Goal: Task Accomplishment & Management: Complete application form

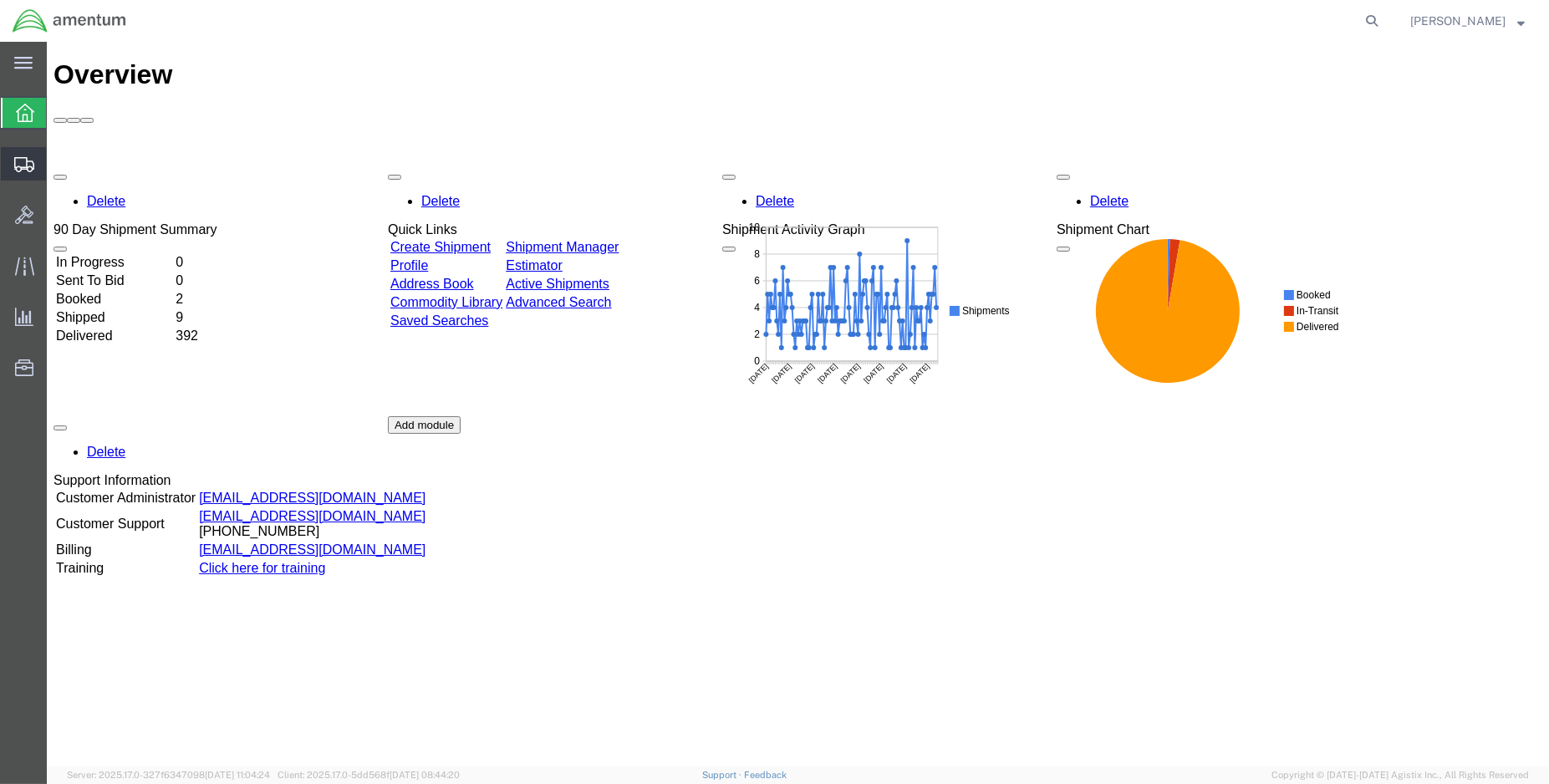
click at [0, 0] on span "Create Shipment" at bounding box center [0, 0] width 0 height 0
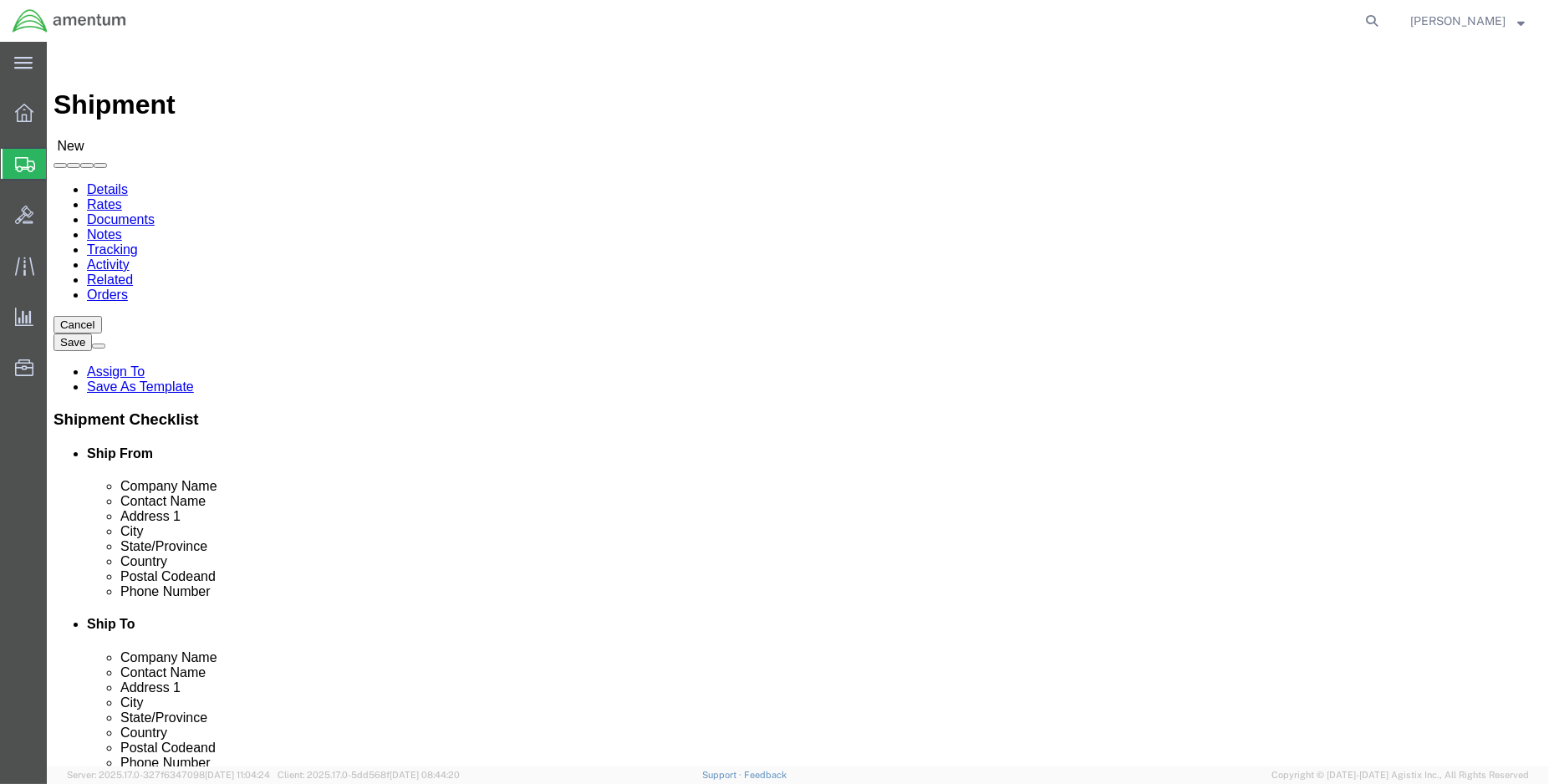
select select
select select "MYPROFILE"
select select "LA"
type input "eja"
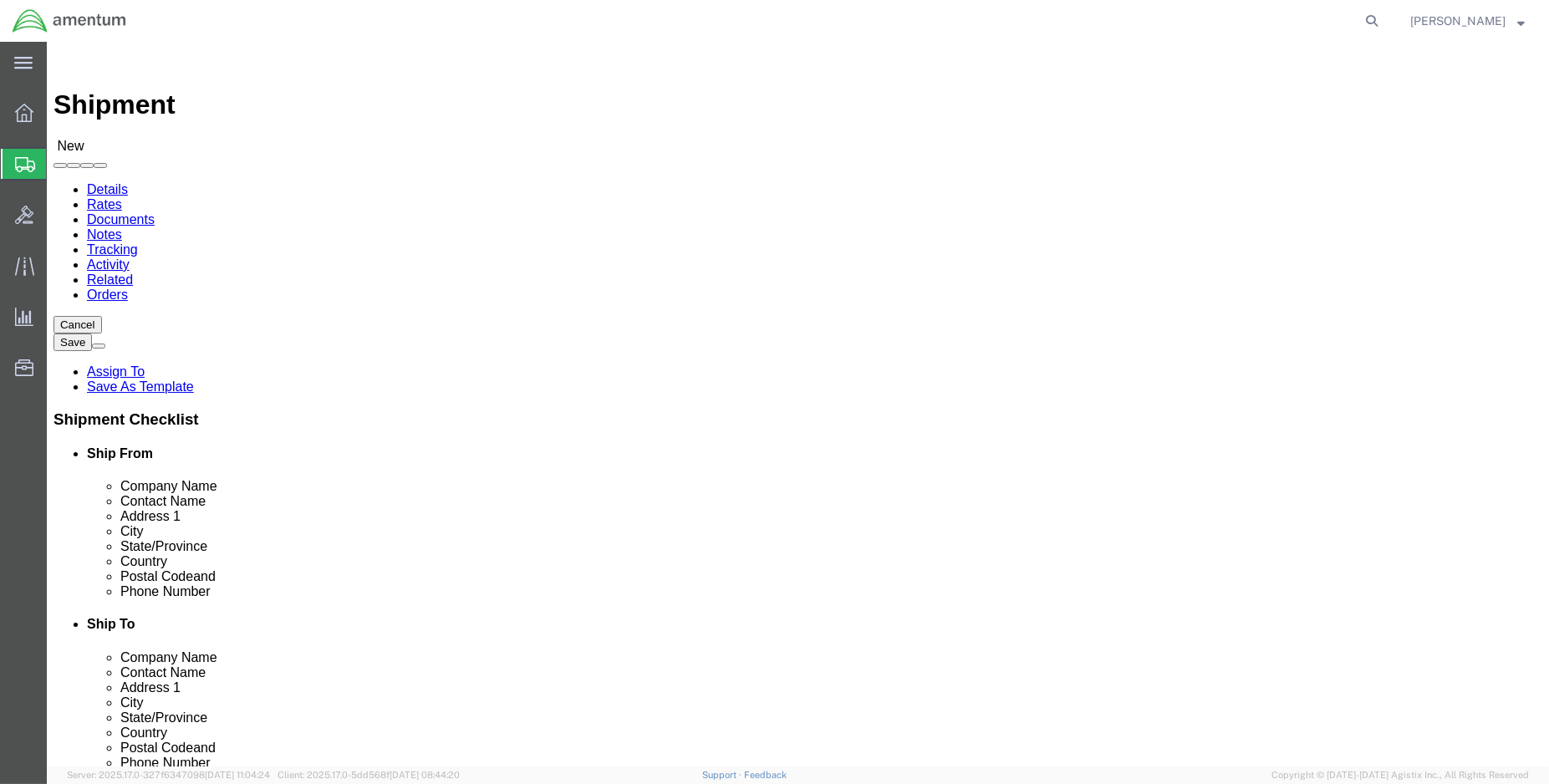
select select "49930"
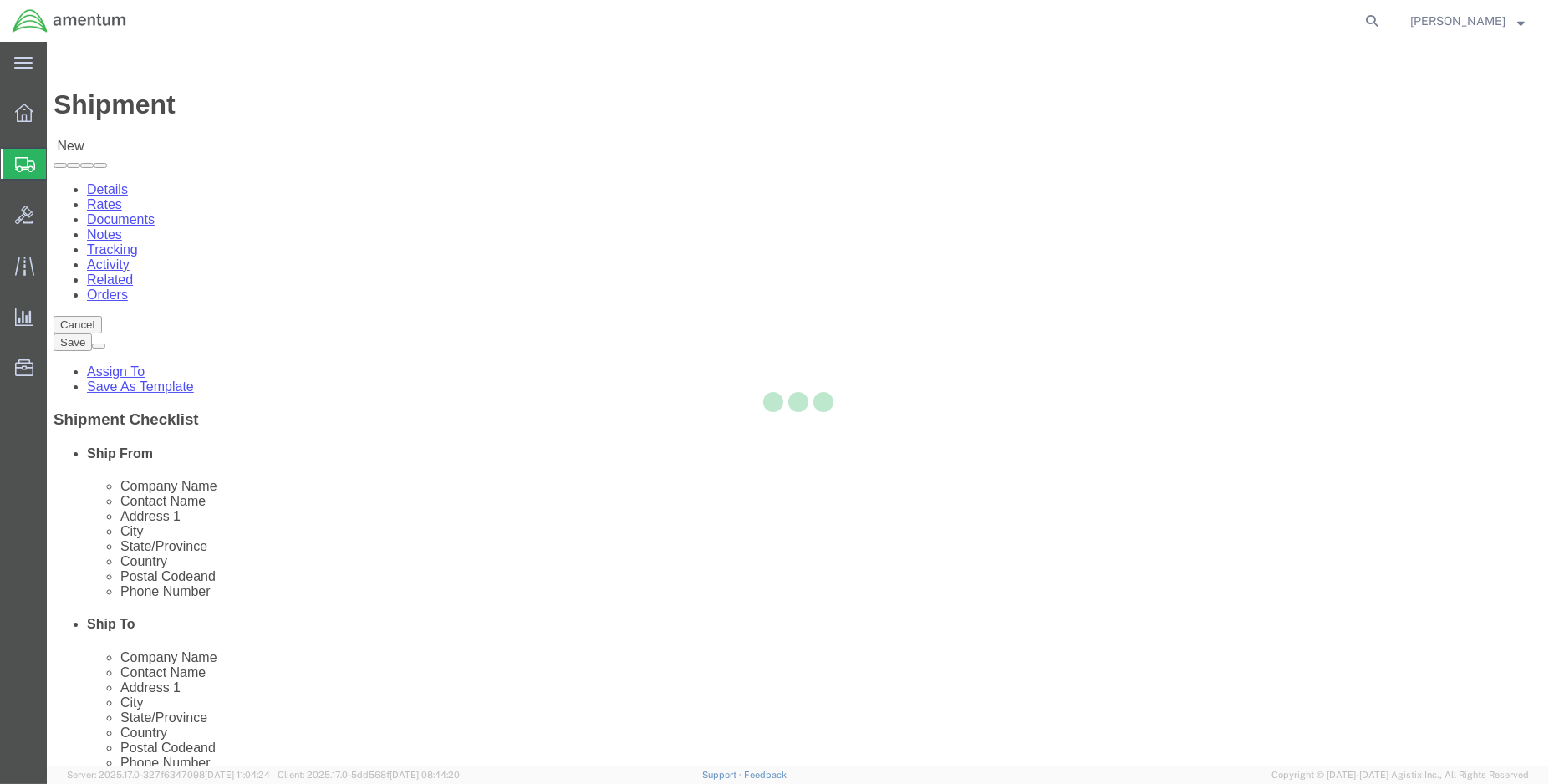
select select "FL"
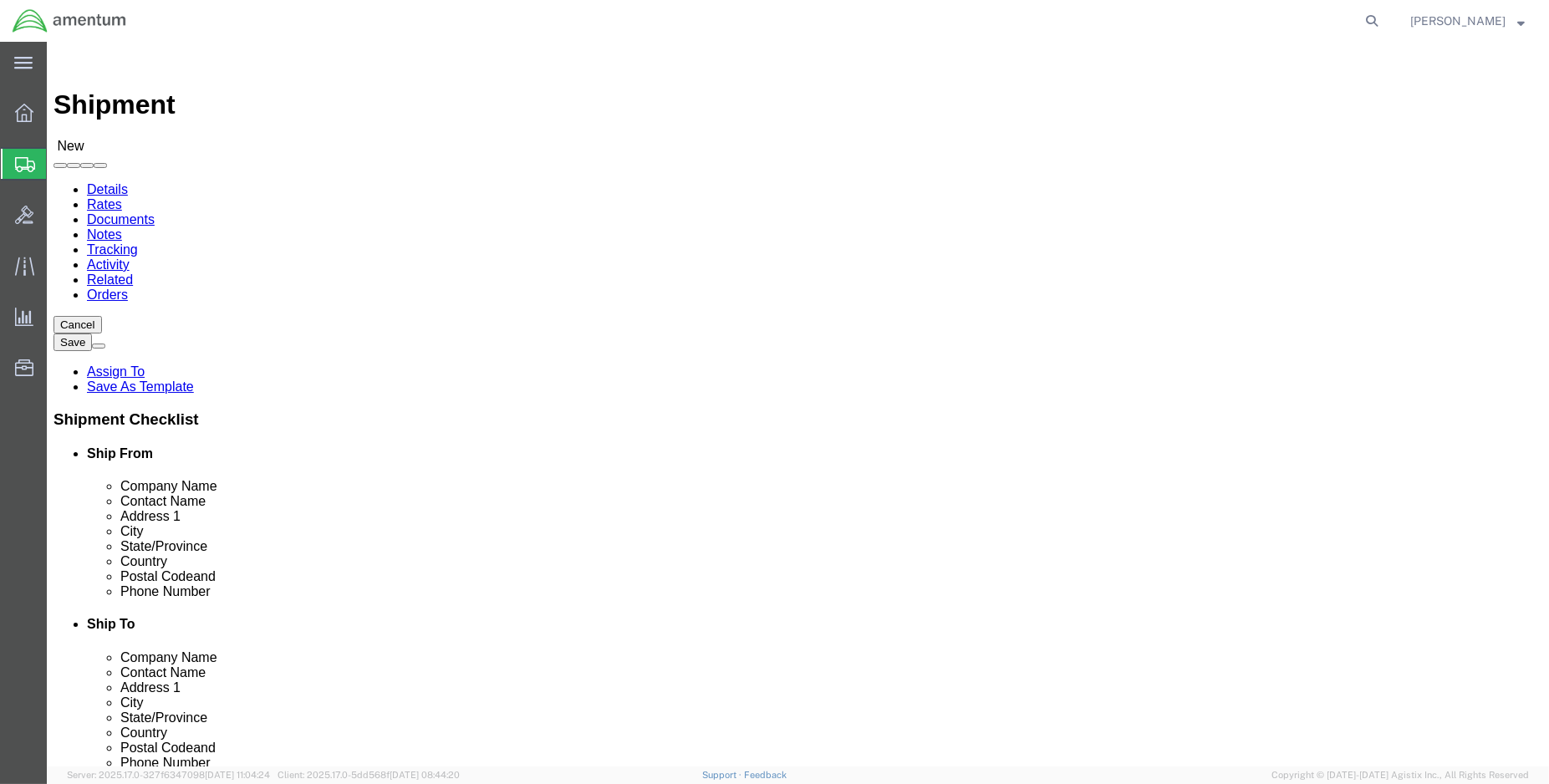
click input "text"
type input "[PERSON_NAME]"
click p "- Amentum Services, Inc - ([PERSON_NAME]) Hangar 1002, [GEOGRAPHIC_DATA], [GEOG…"
select select
select select "FL"
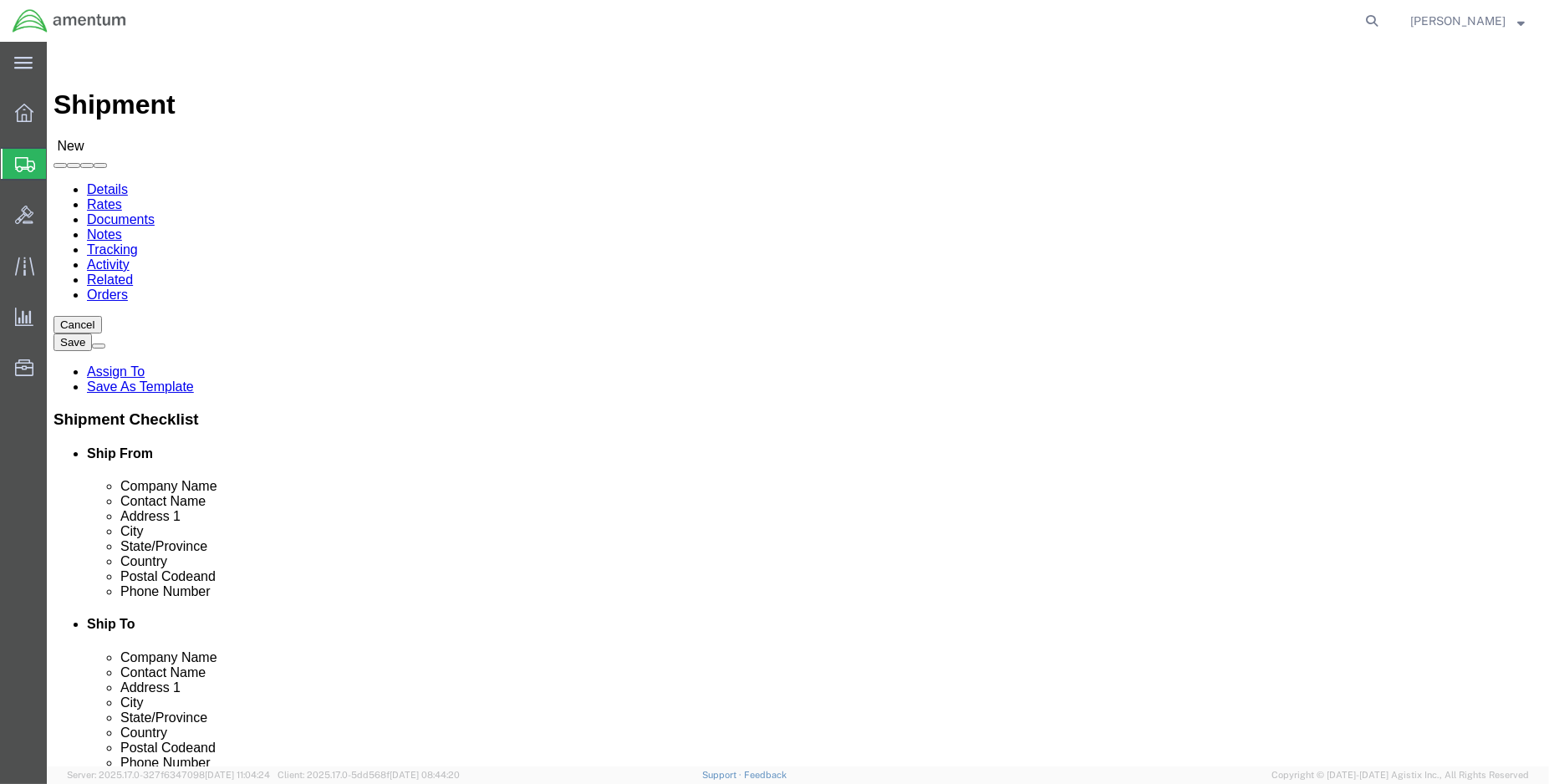
type input "[PERSON_NAME]"
type input "eja"
select select "49930"
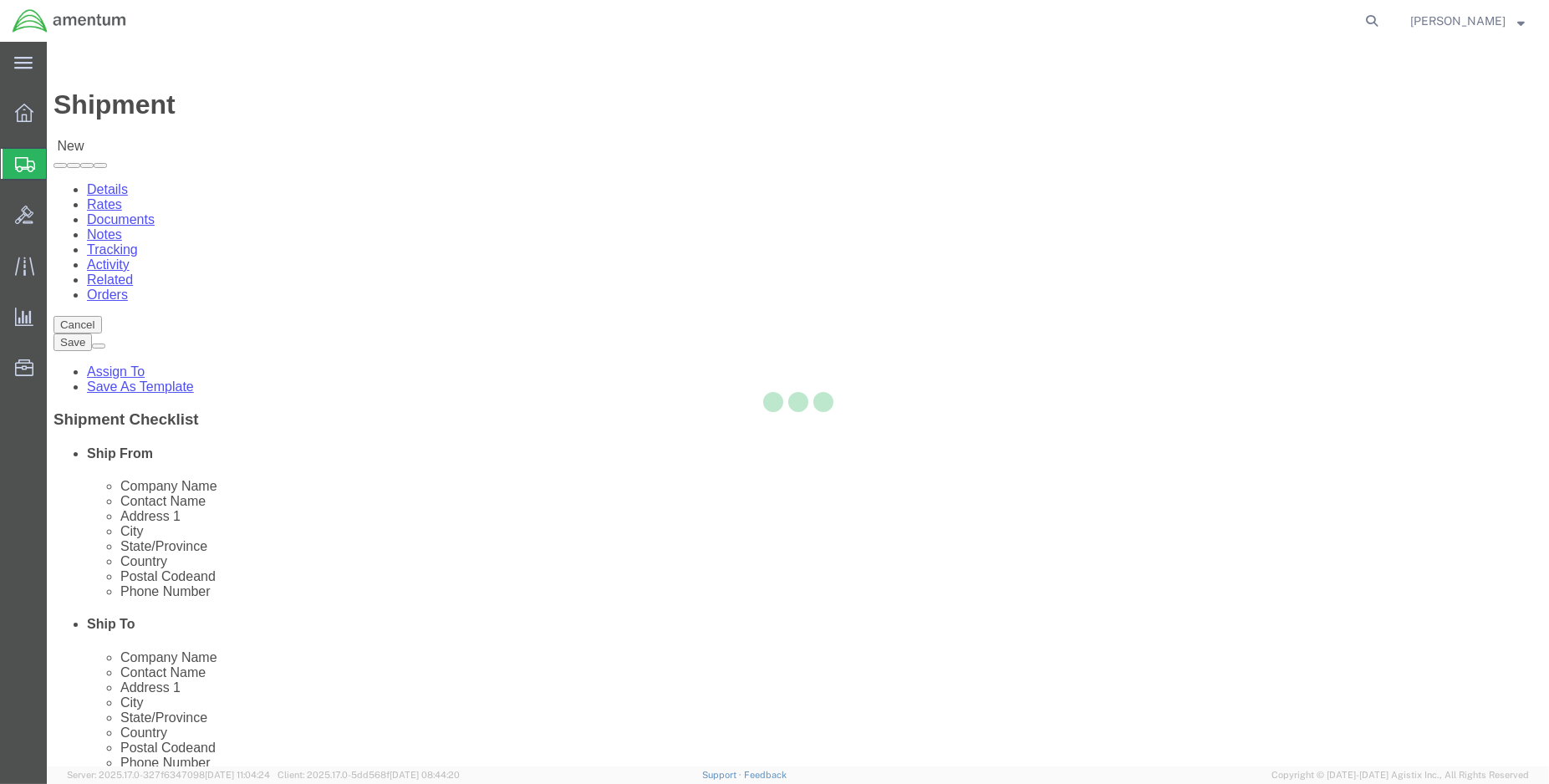
select select "FL"
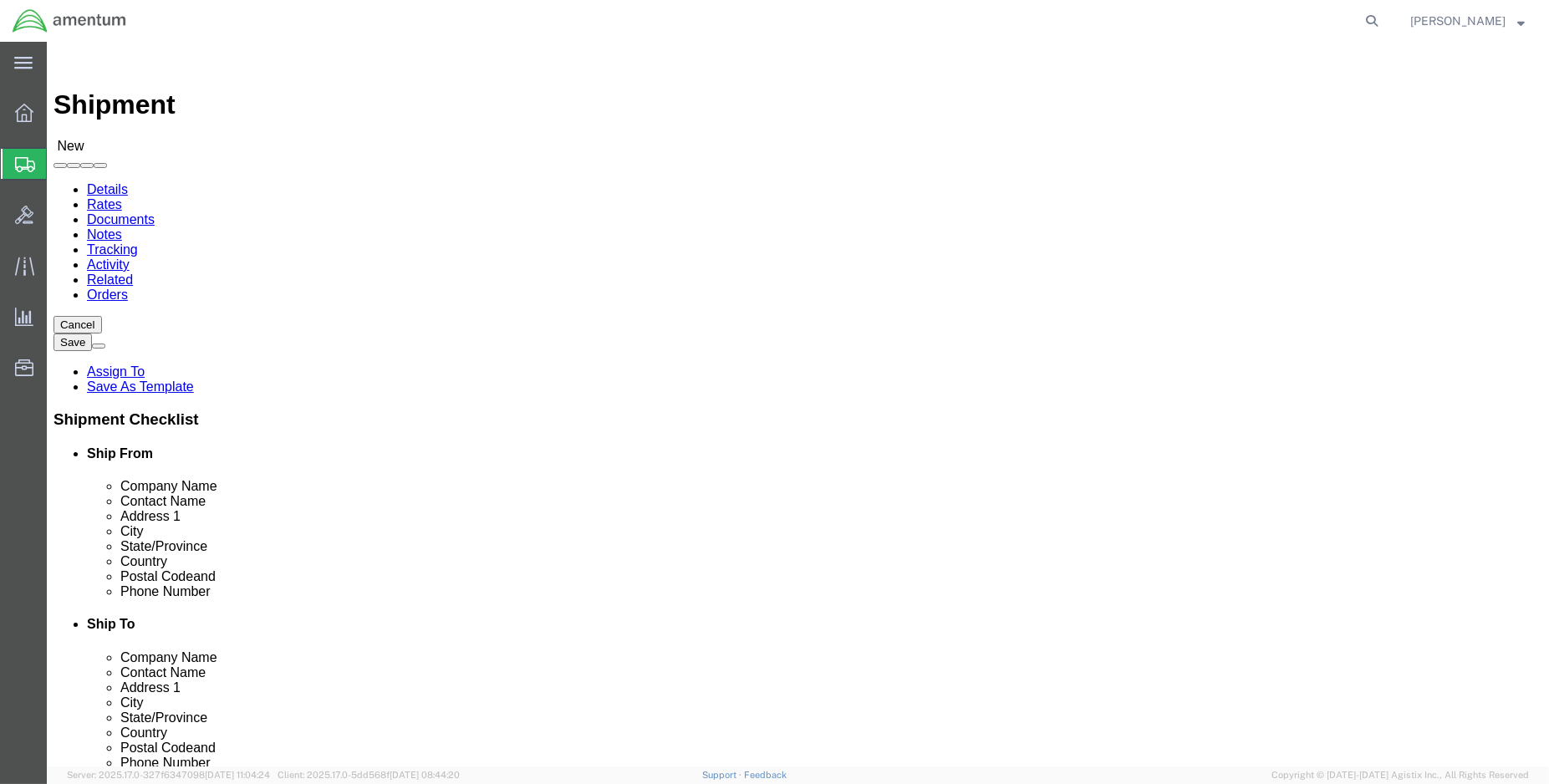
click input "[PERSON_NAME]"
type input "[PERSON_NAME]"
type input "Hangar 1002, [GEOGRAPHIC_DATA]"
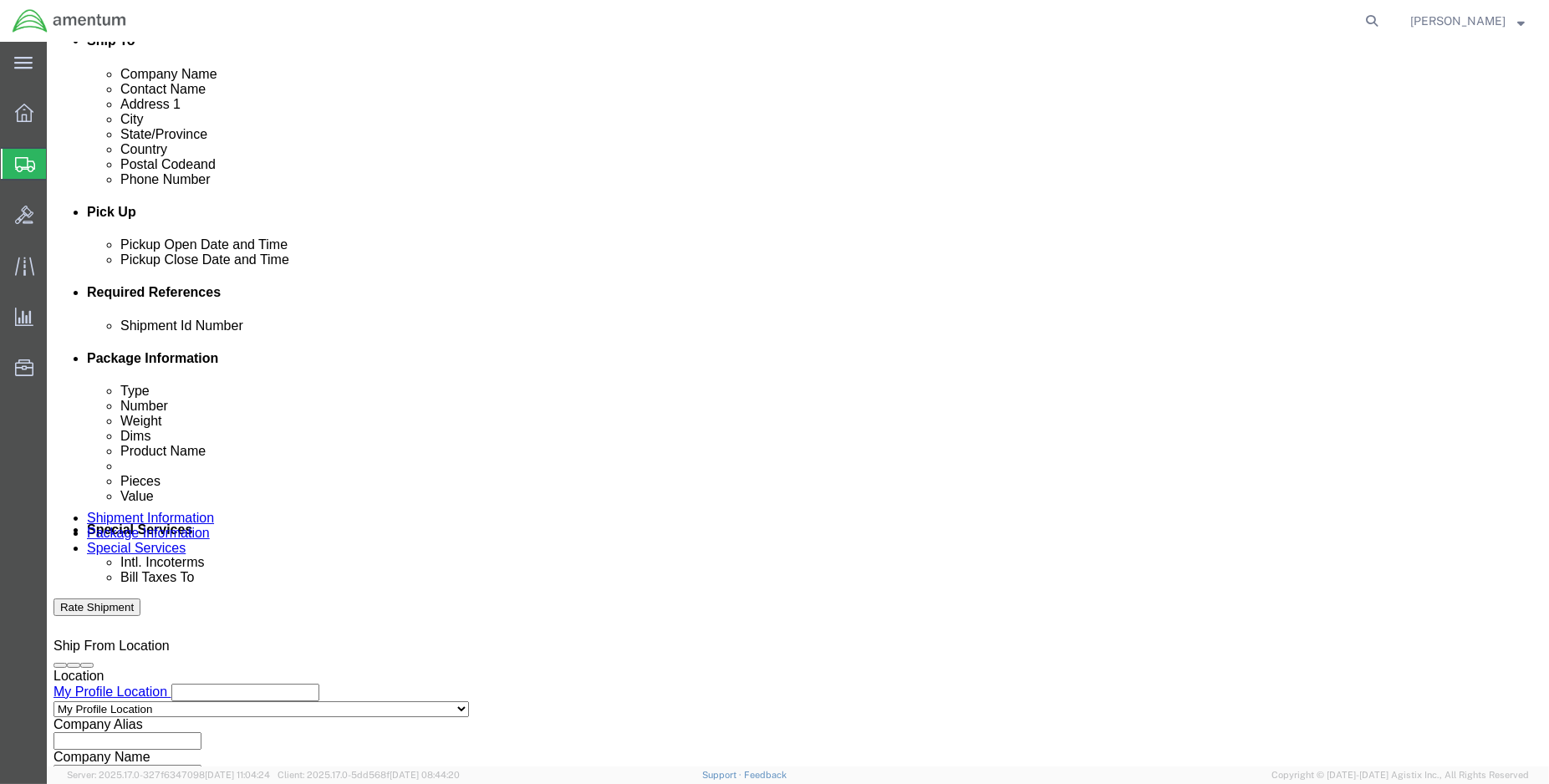
scroll to position [649, 0]
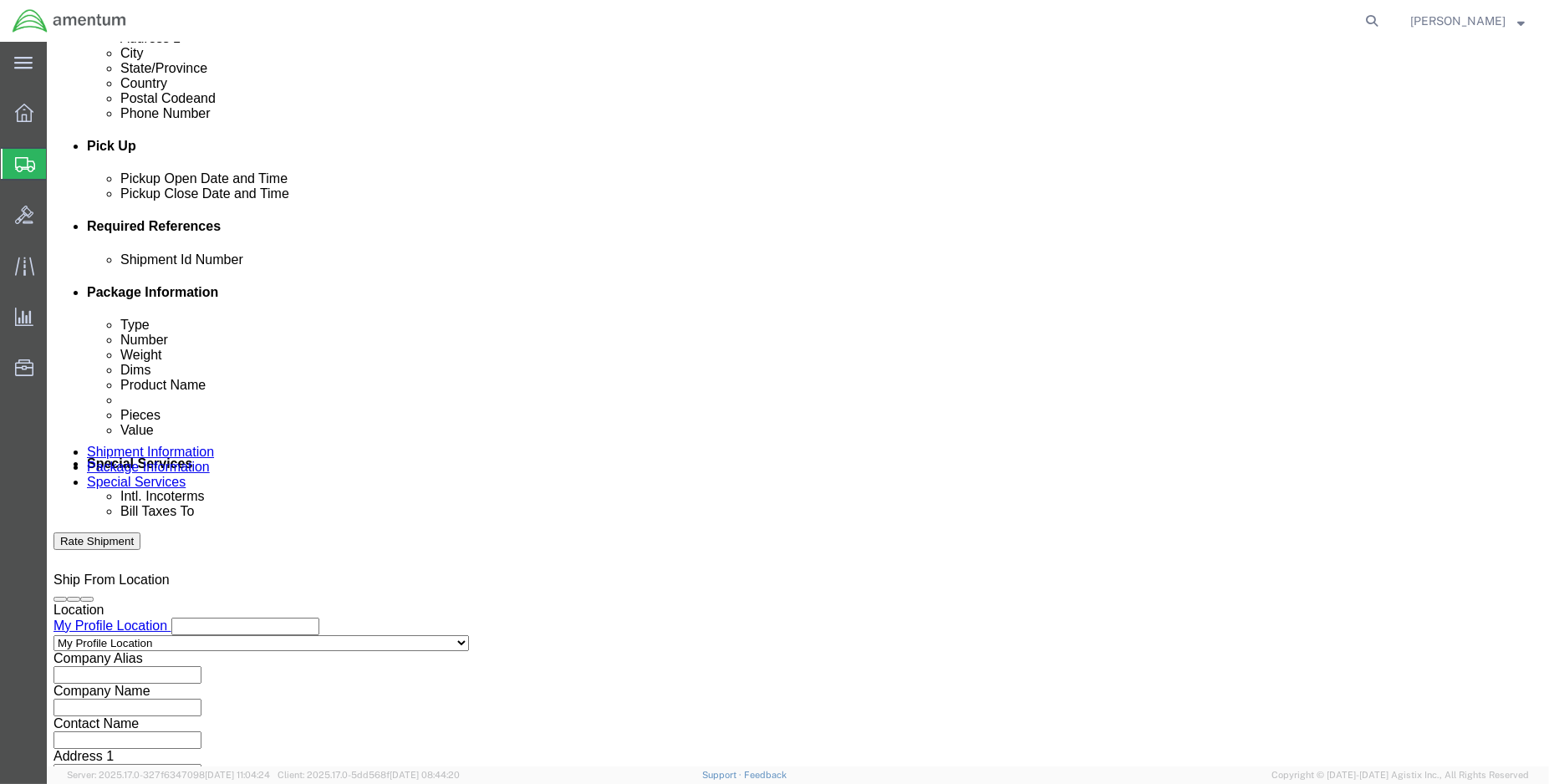
click button "Add reference"
click input "text"
type input "C"
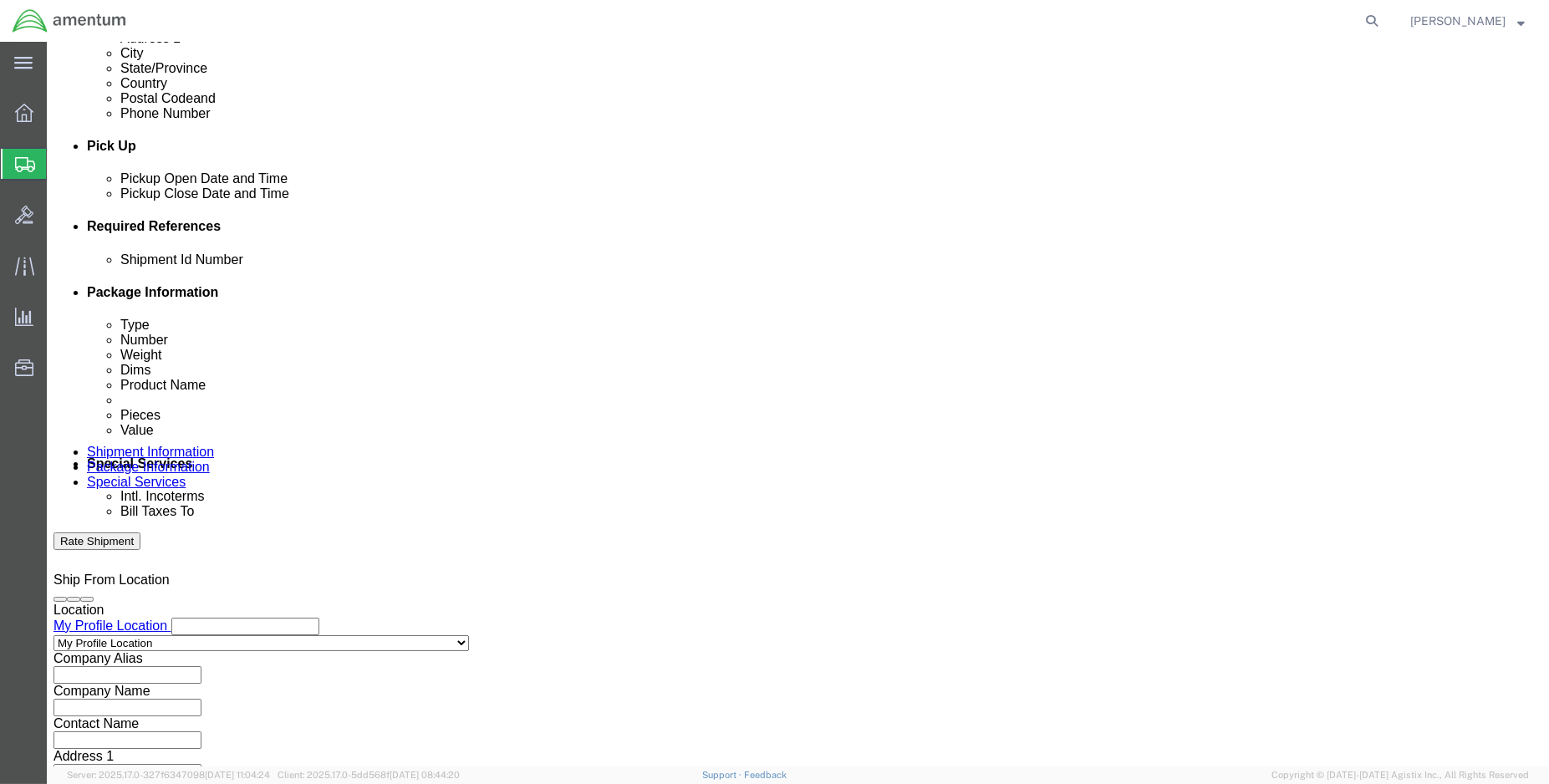
type input "ENO shipment:"
type input "d"
type input "CBP"
select select "DEPT"
select select "CUSTREF"
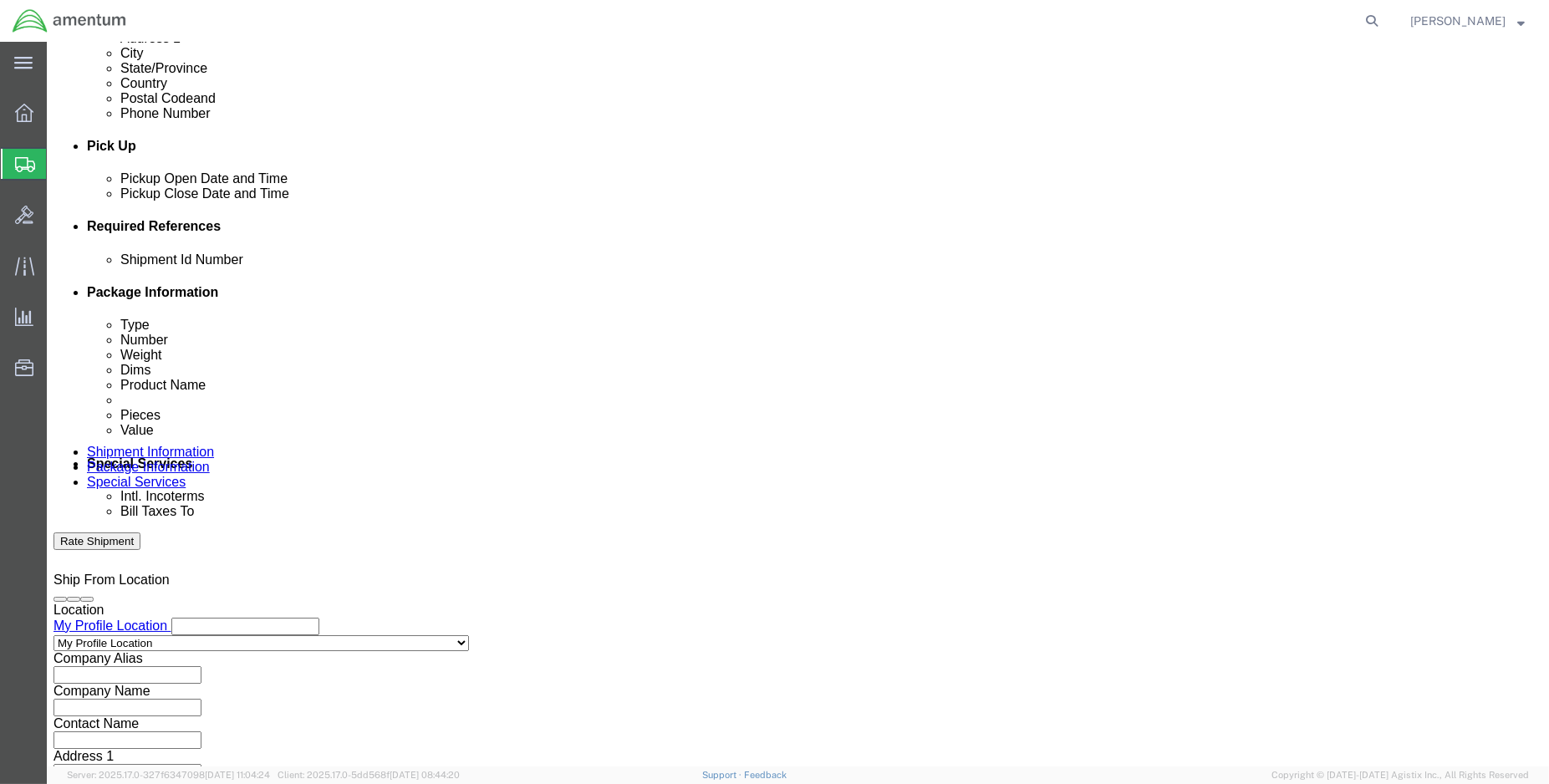
type input "EJA usage: 325502"
select select "PROJNUM"
paste input "6118.03.03.2219.000.ENO.0000"
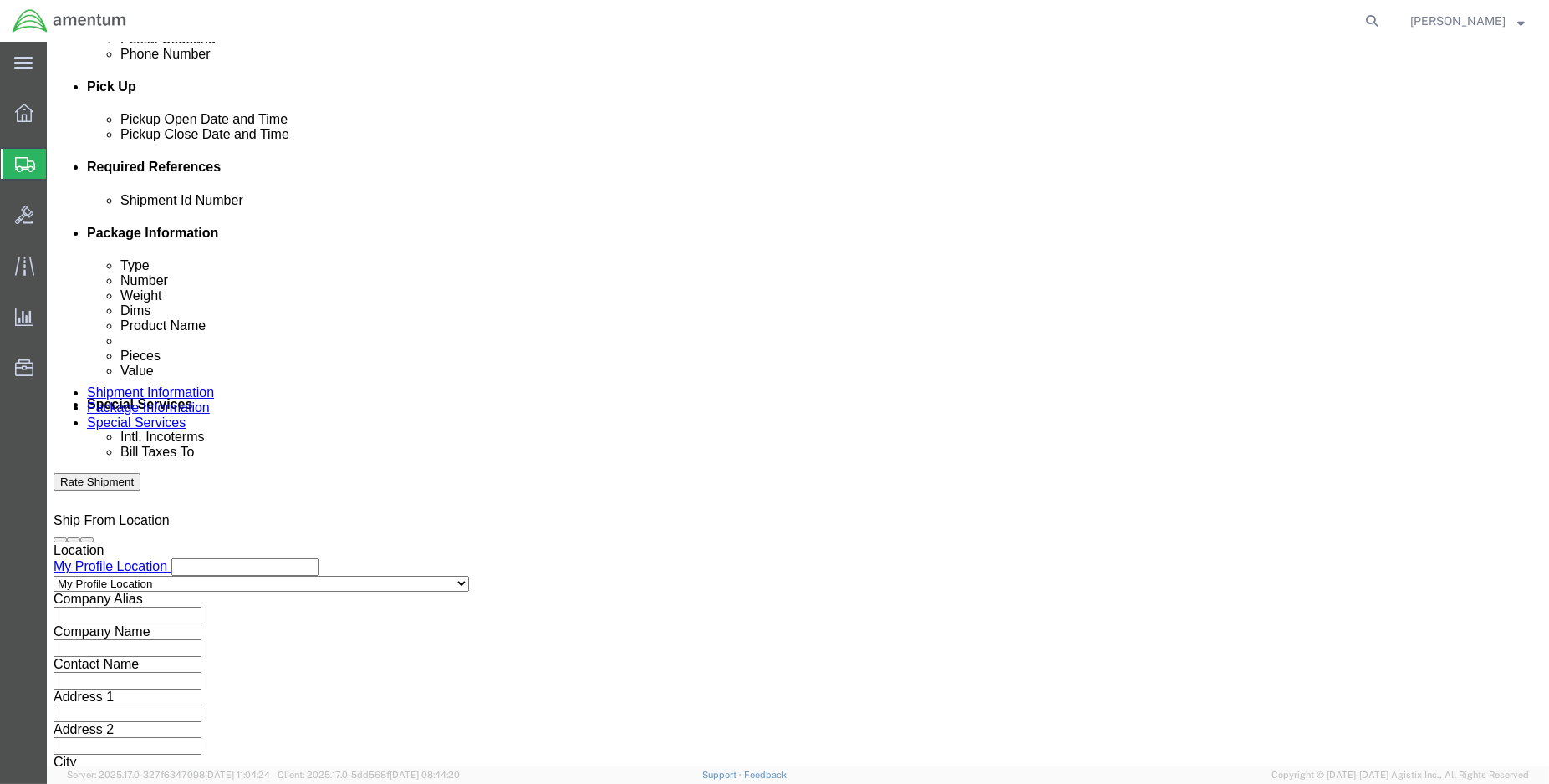
scroll to position [742, 0]
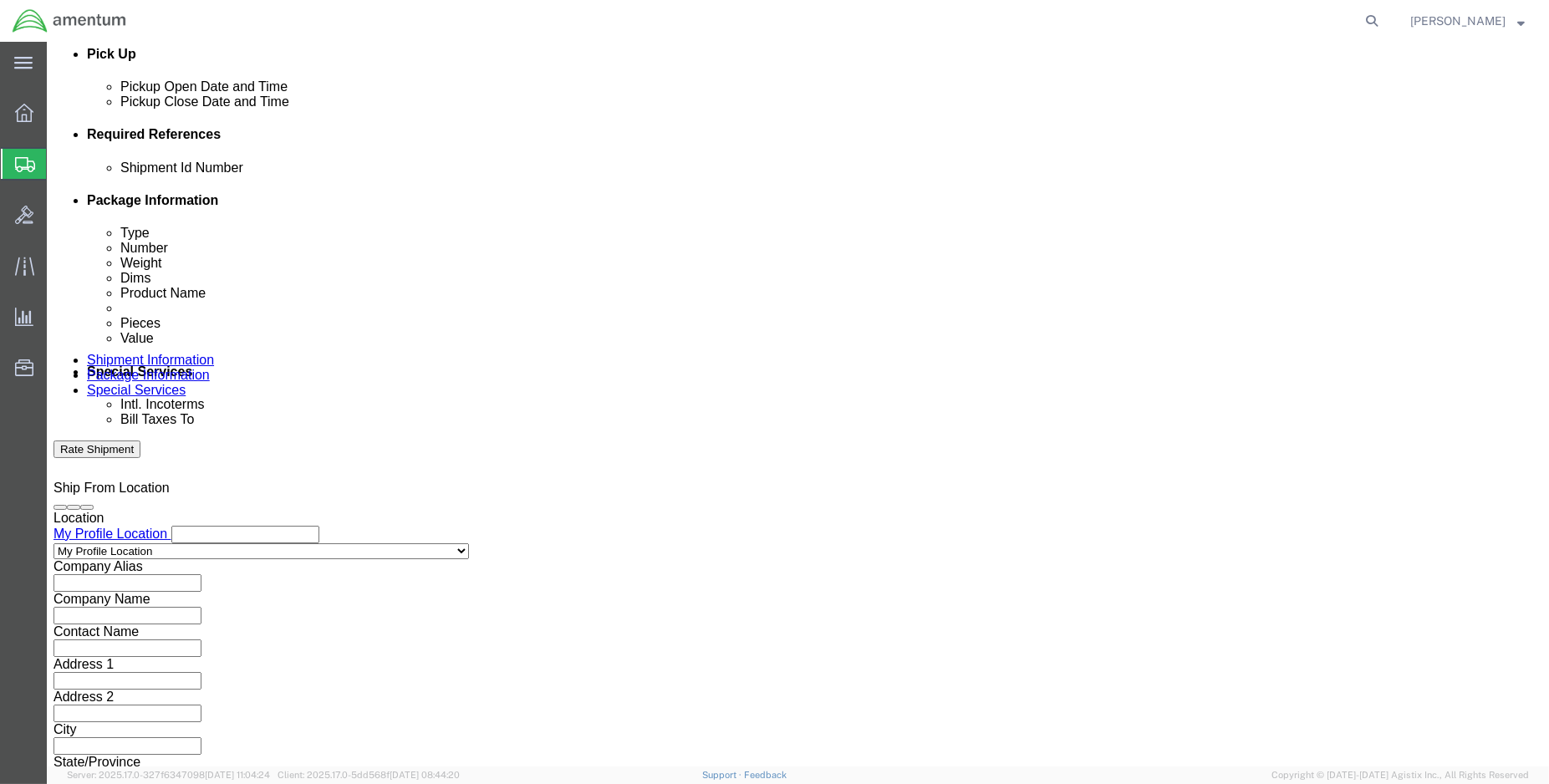
type input "6118.03.03.2219.000.ENO.0000"
click button "Continue"
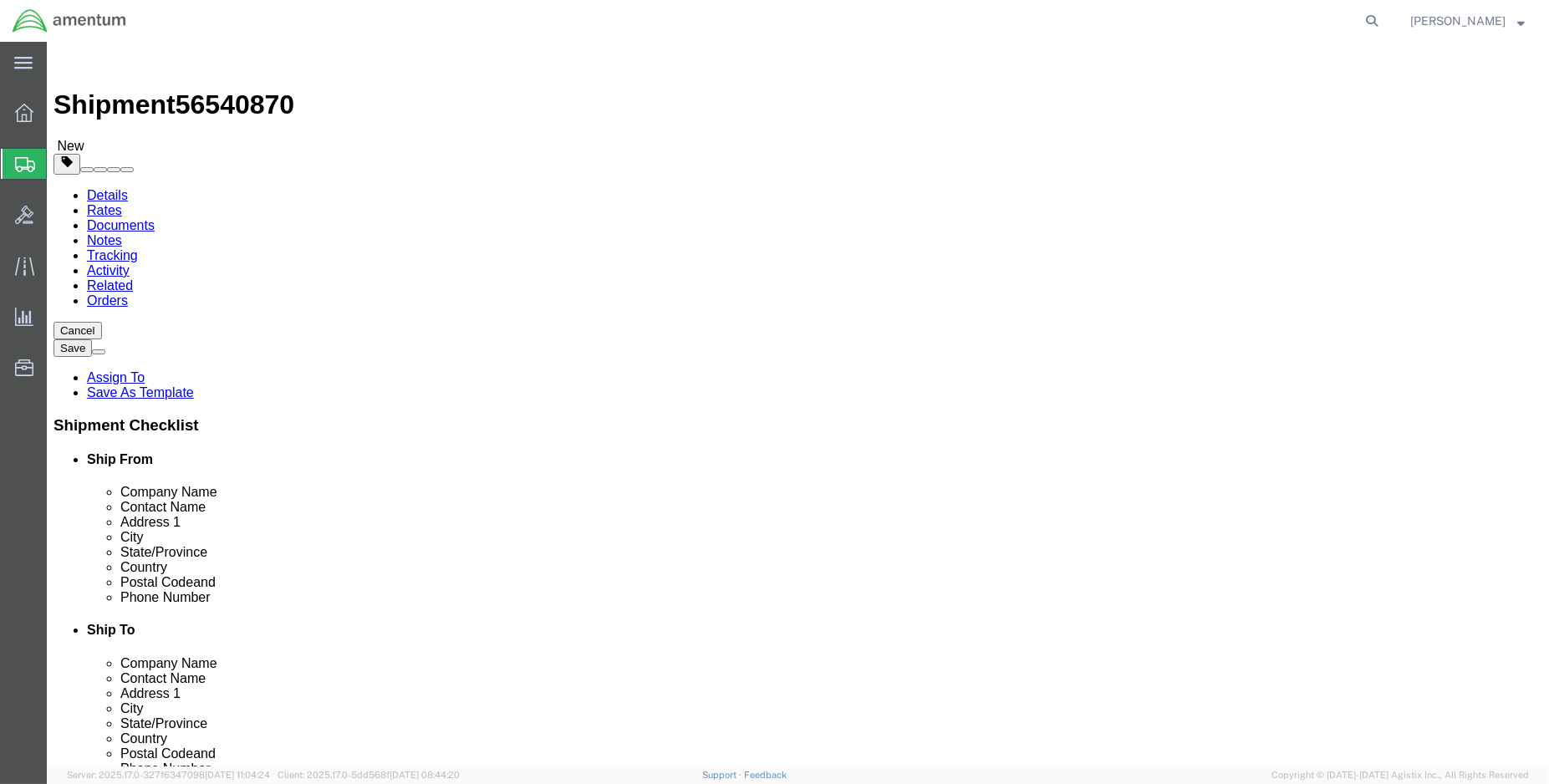
click select "Select BCK Boxes Bale(s) Basket(s) Bolt(s) Bottle(s) Buckets Bulk Bundle(s) Can…"
select select "SBX"
click select "Select BCK Boxes Bale(s) Basket(s) Bolt(s) Bottle(s) Buckets Bulk Bundle(s) Can…"
type input "12.25"
type input "11.00"
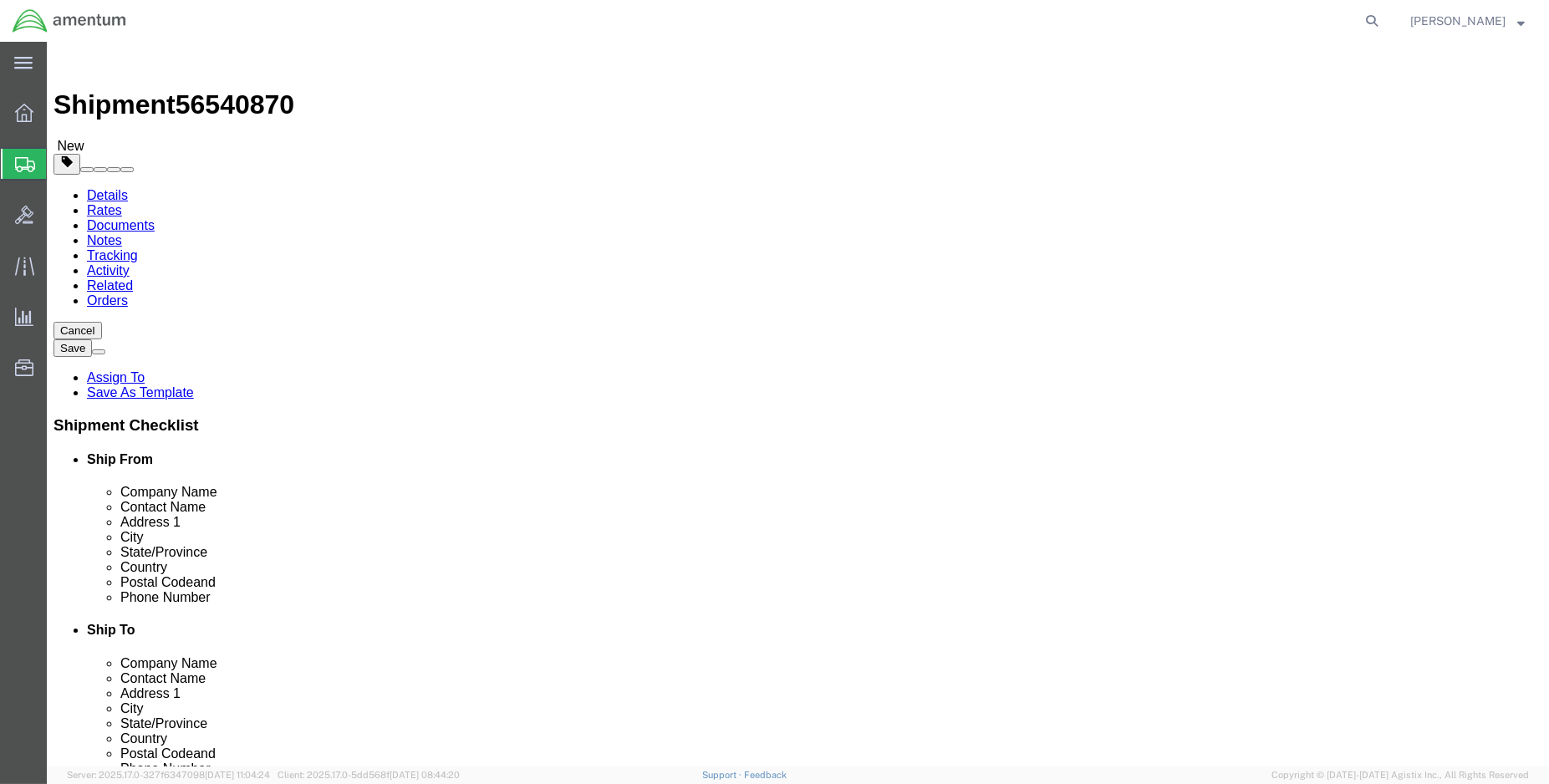
type input "1.50"
drag, startPoint x: 259, startPoint y: 379, endPoint x: 208, endPoint y: 389, distance: 52.0
click div "0.00 Select kgs lbs"
type input "1.00"
click link "Add Content"
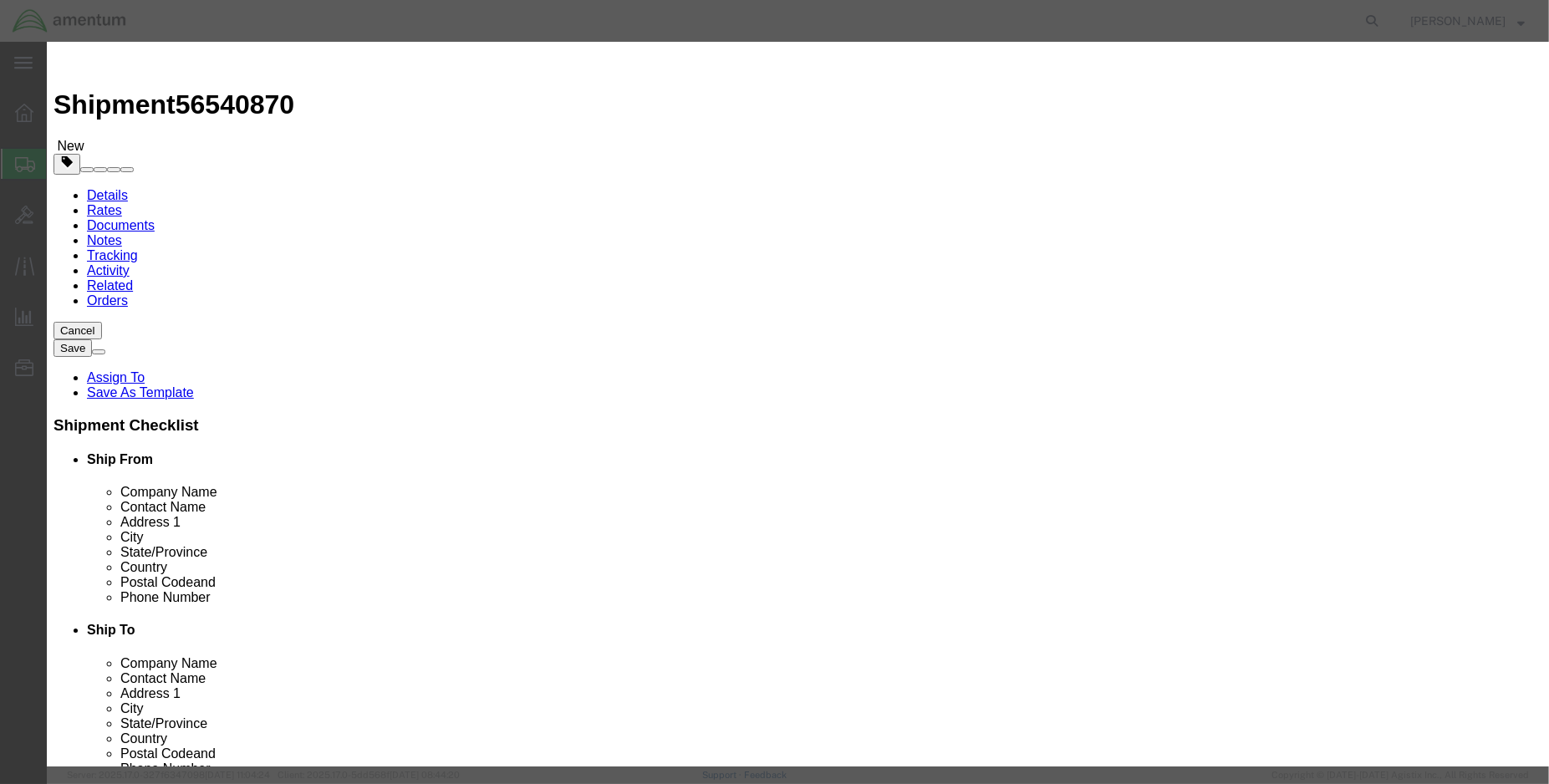
click input "text"
click input "ms28778-5"
click input "MS28778-5"
type input "O-RING (PN: MS28778-5)"
type input "4.00"
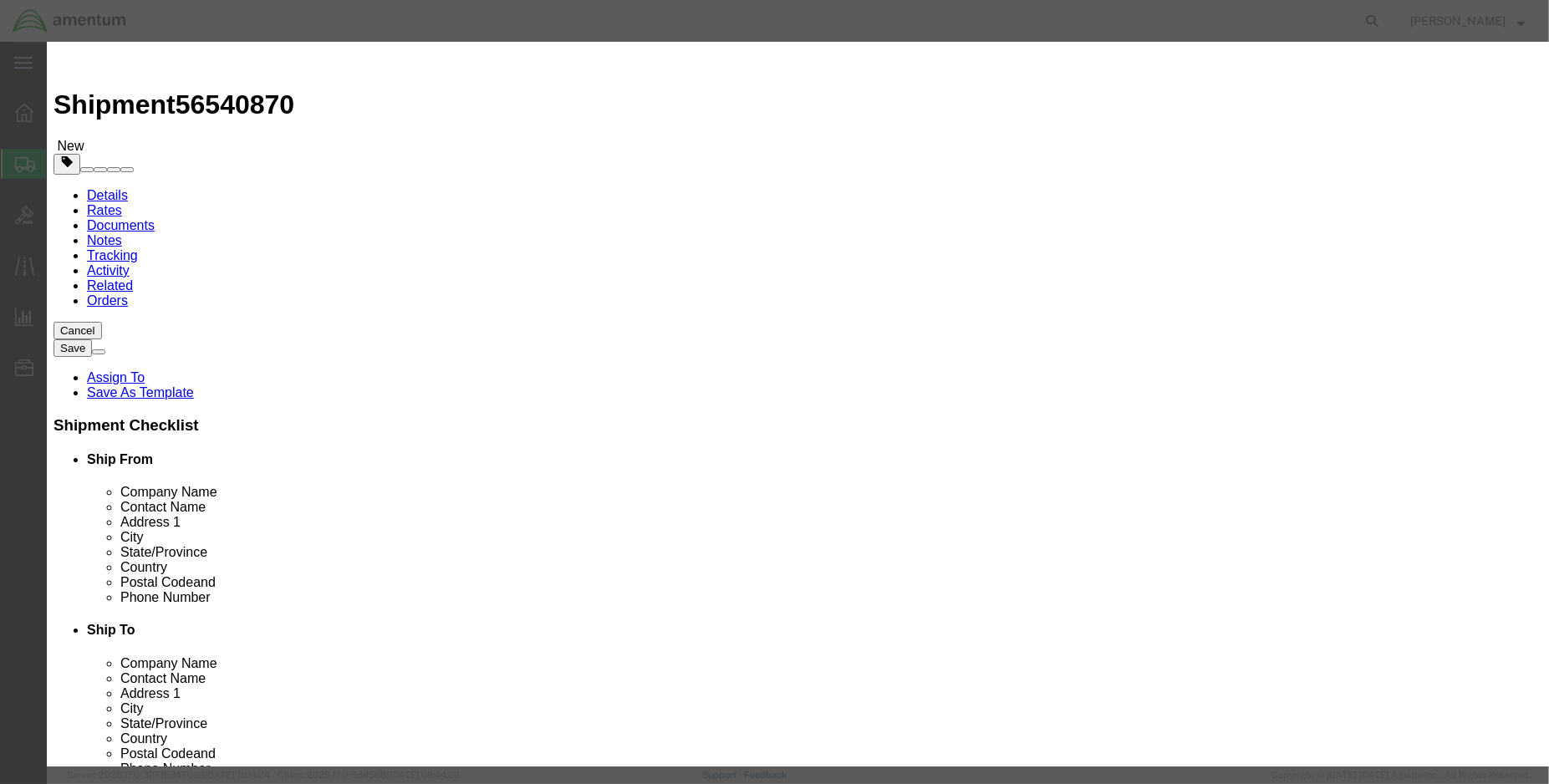
type input "100.00"
select select "USD"
click button "Save & Close"
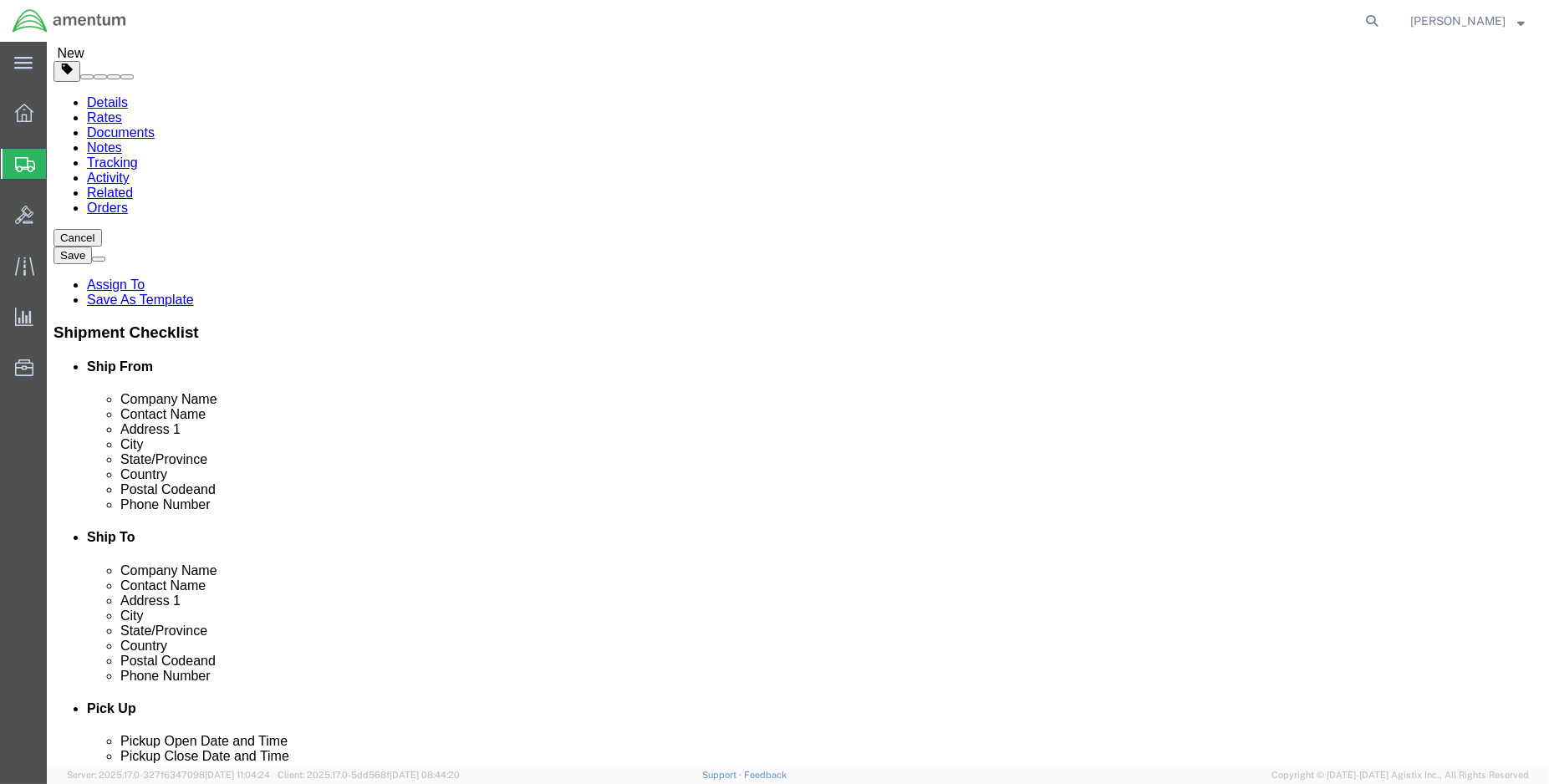
scroll to position [124, 0]
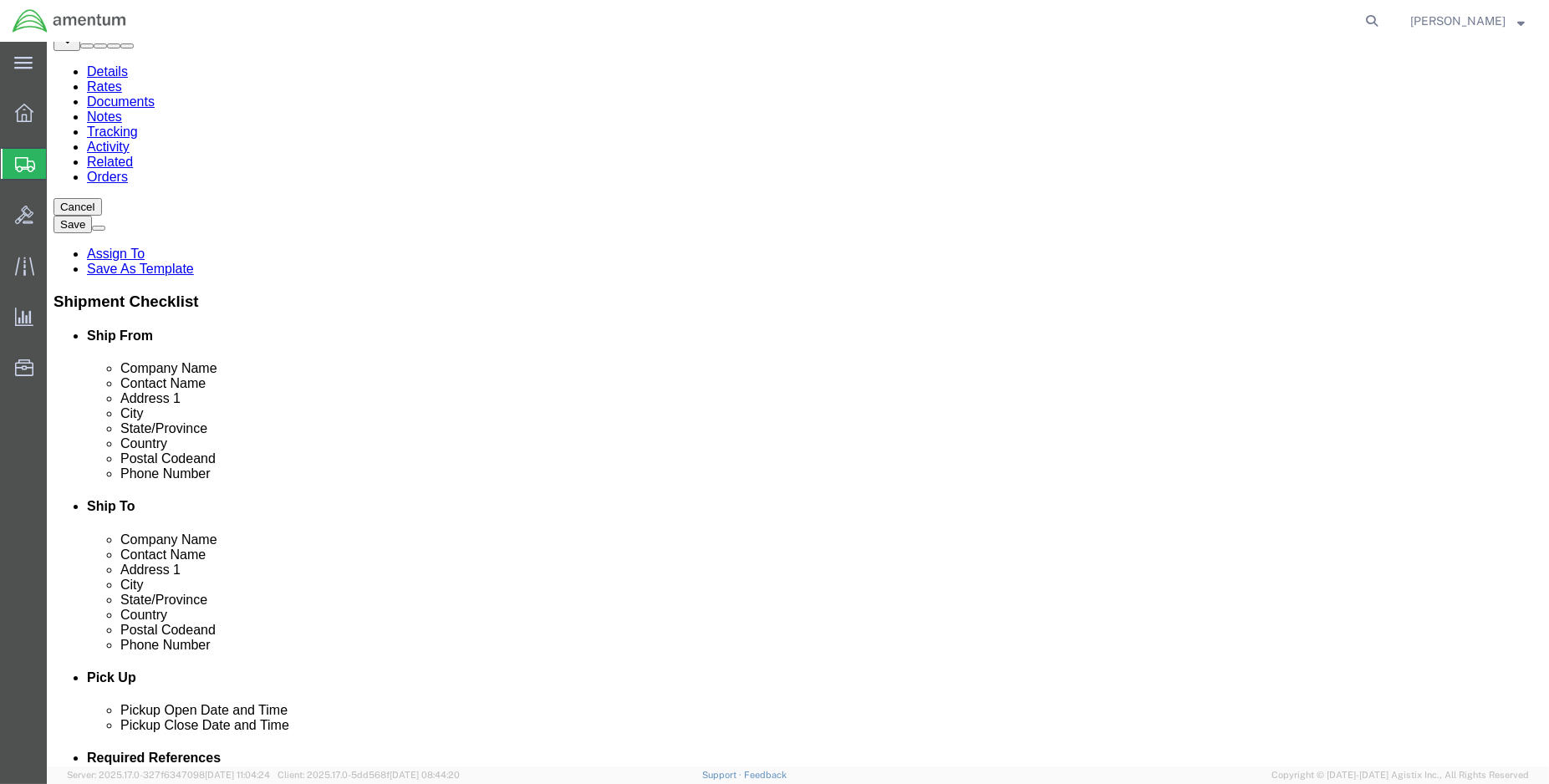
click button "Continue"
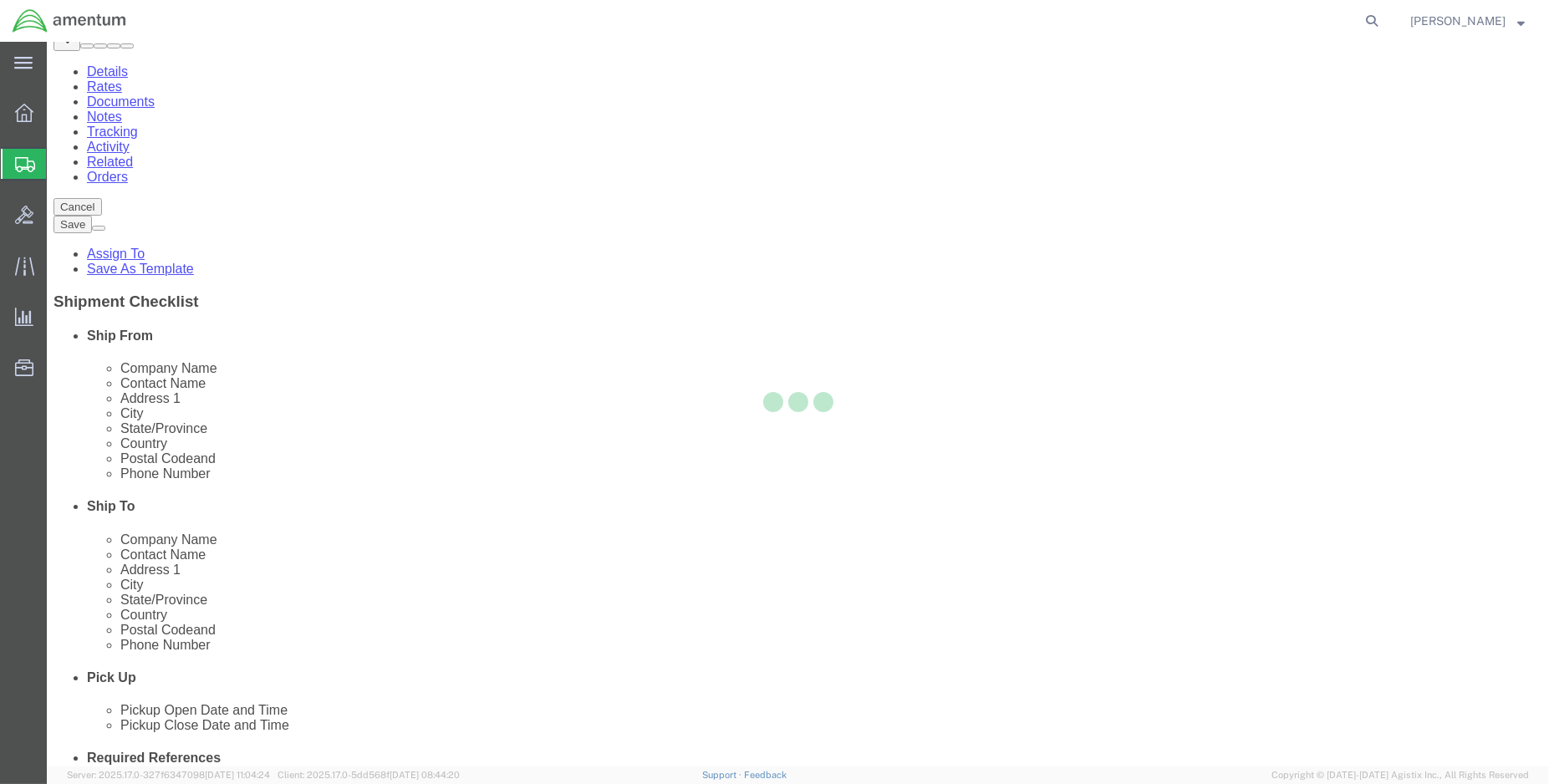
select select
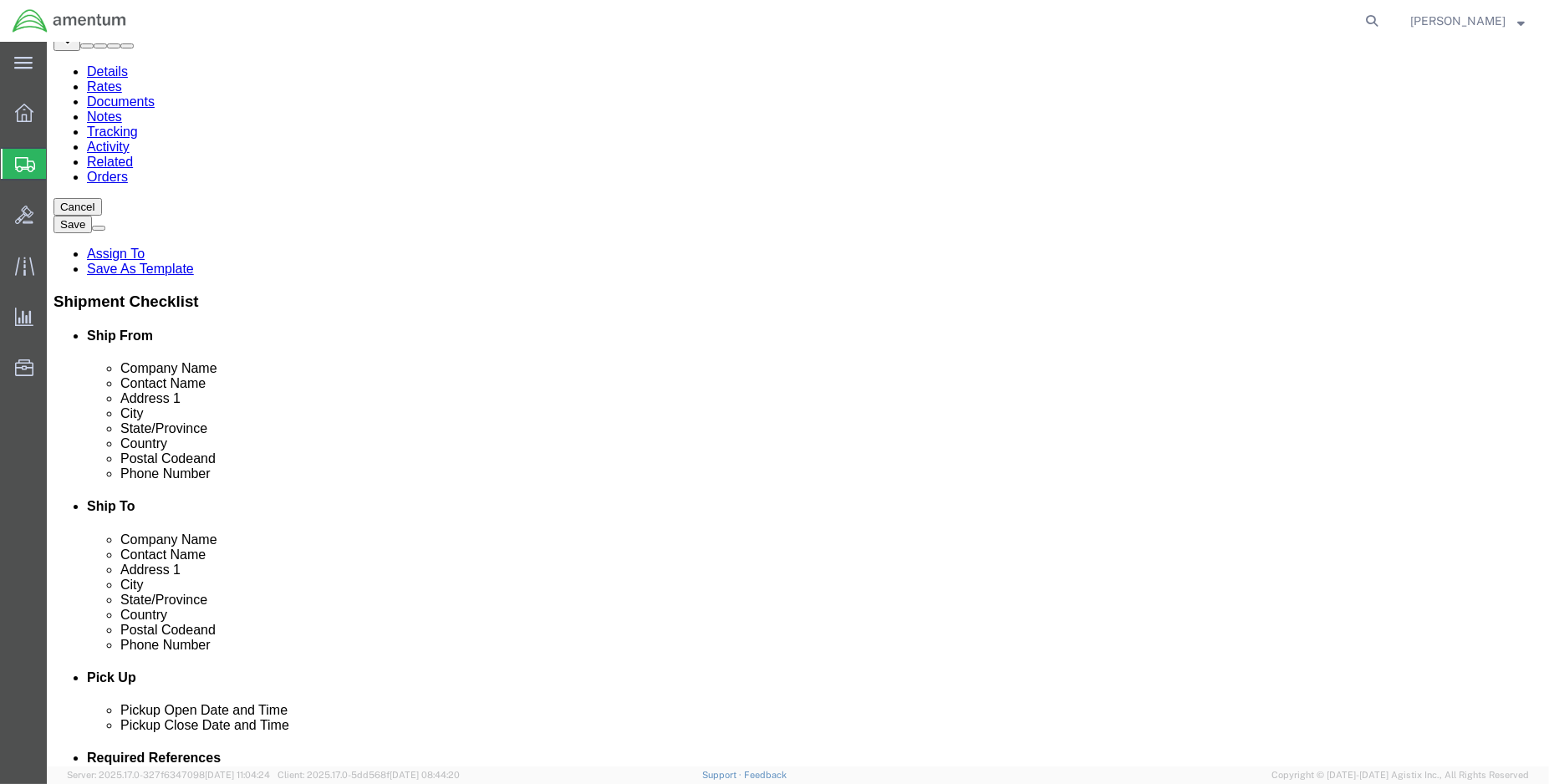
click button "Rate Shipment"
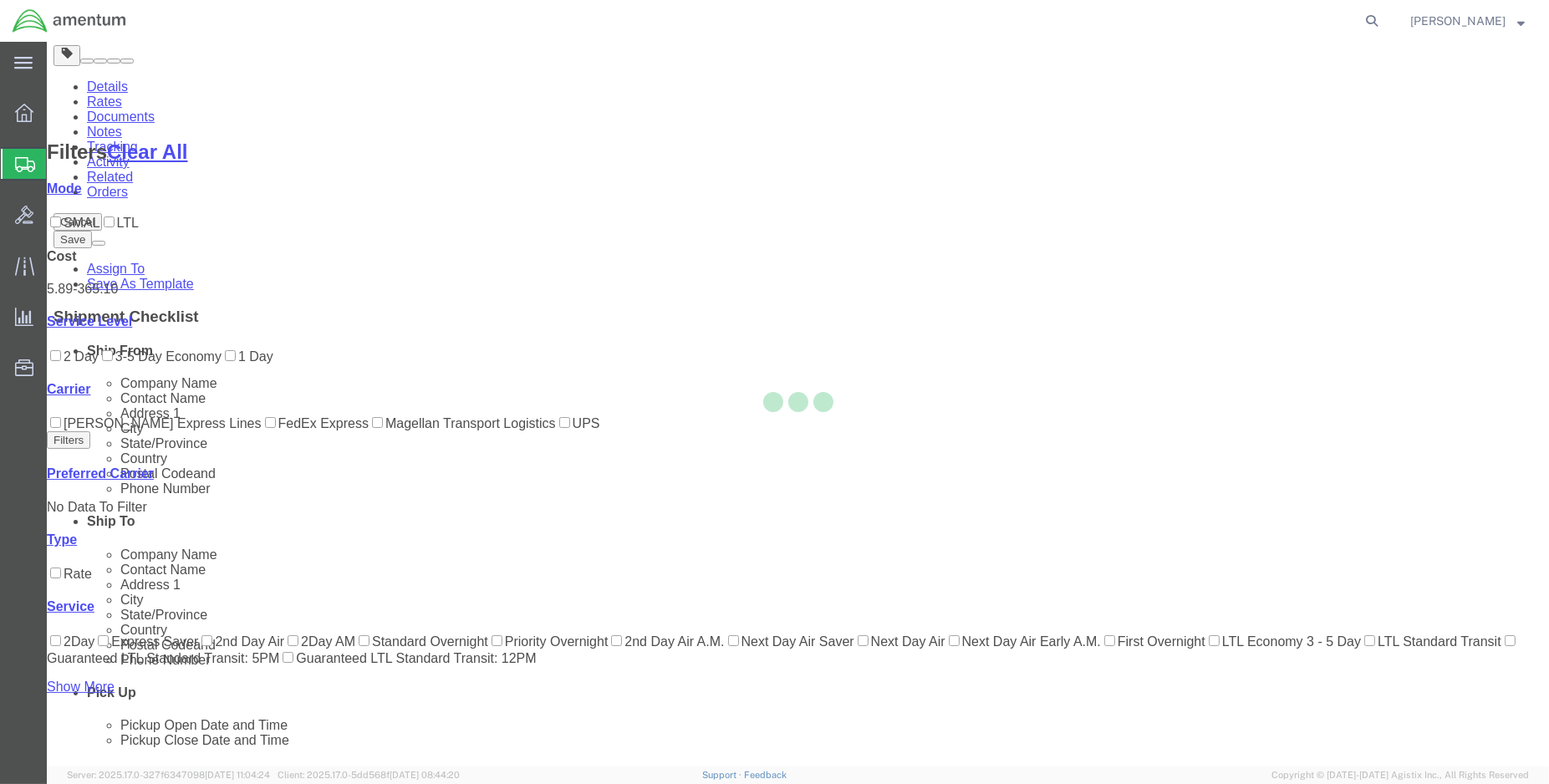
scroll to position [82, 0]
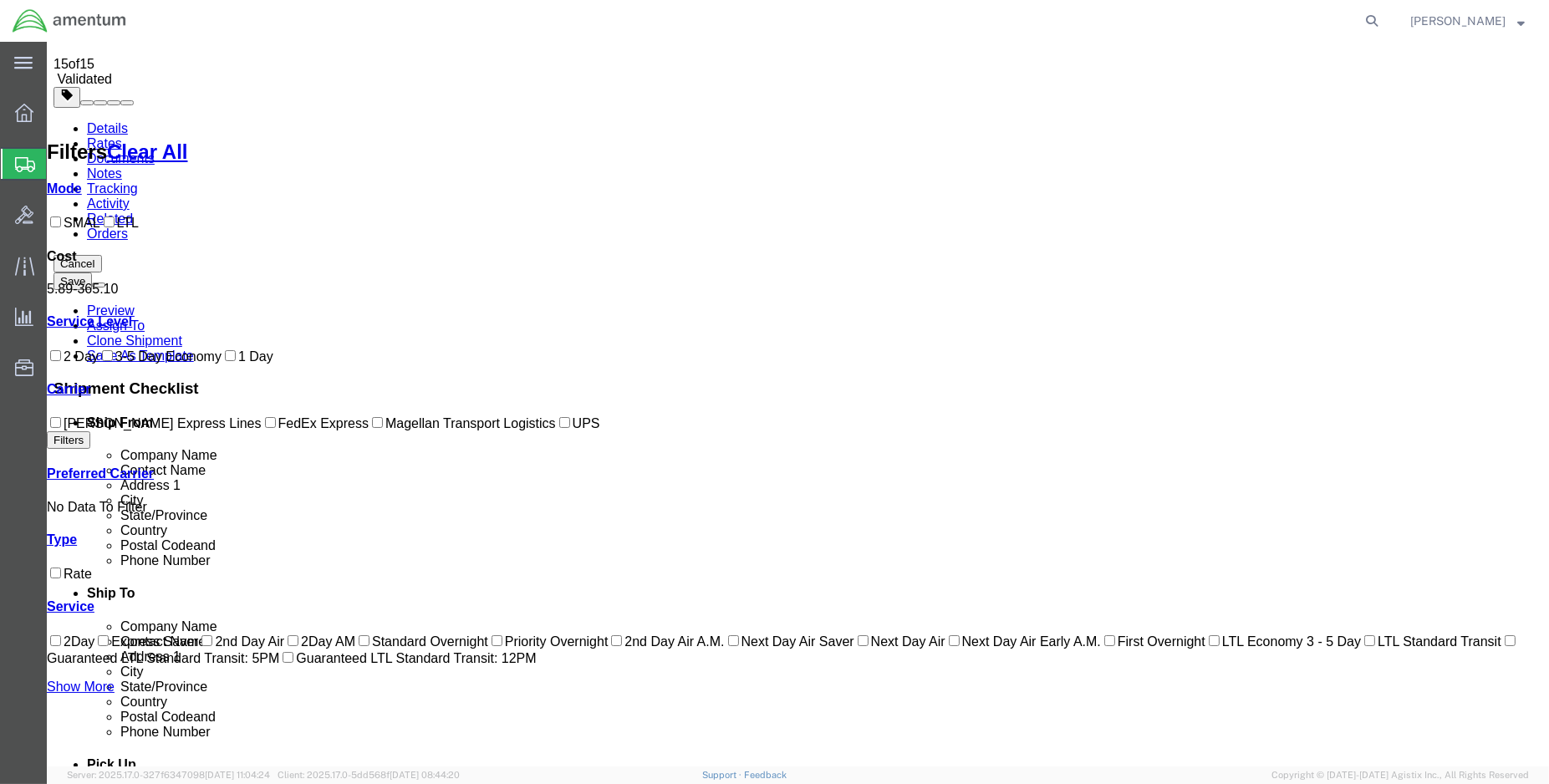
click at [87, 121] on link "Details" at bounding box center [107, 128] width 41 height 14
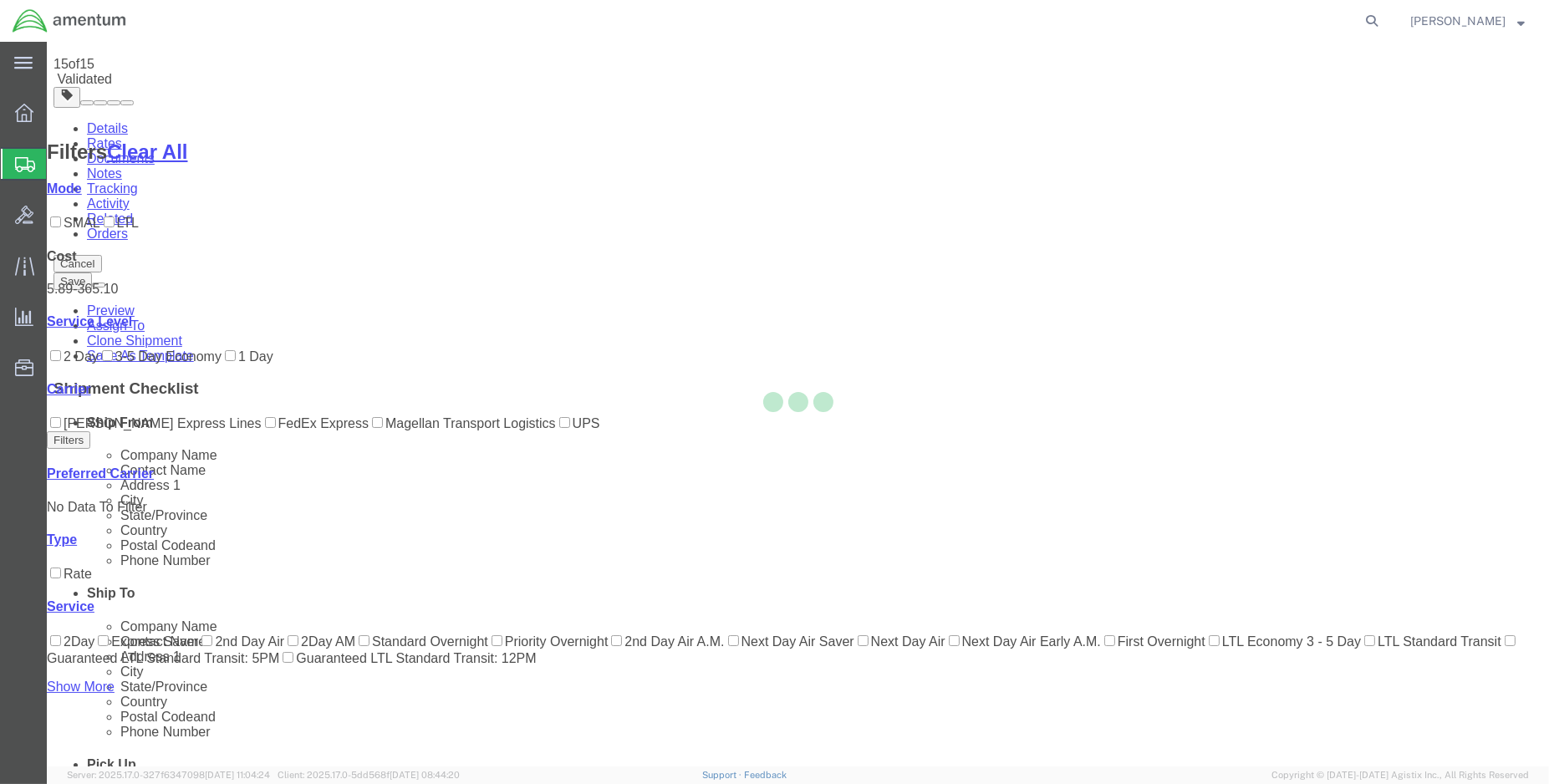
select select "49932"
select select "49930"
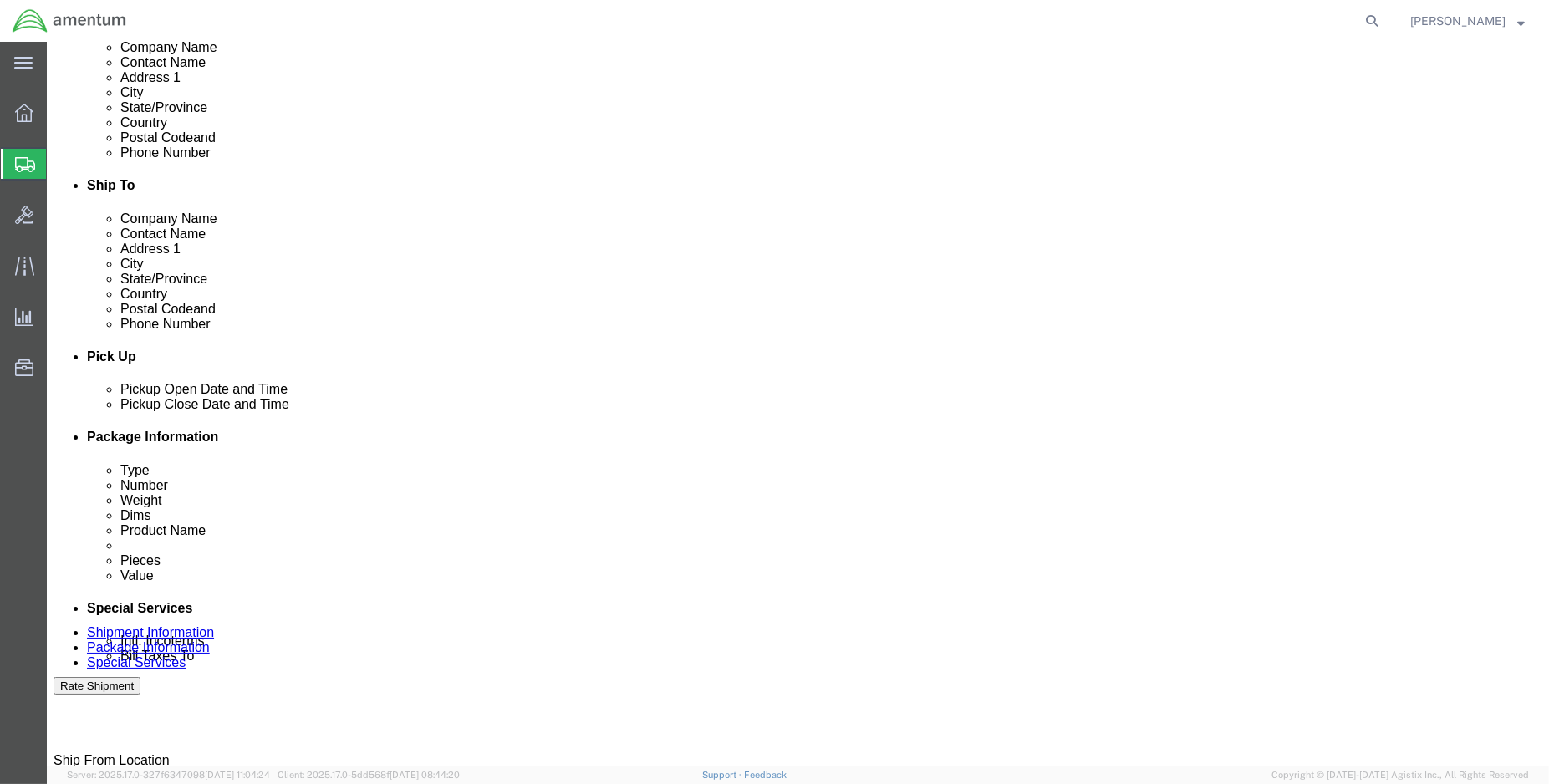
scroll to position [546, 0]
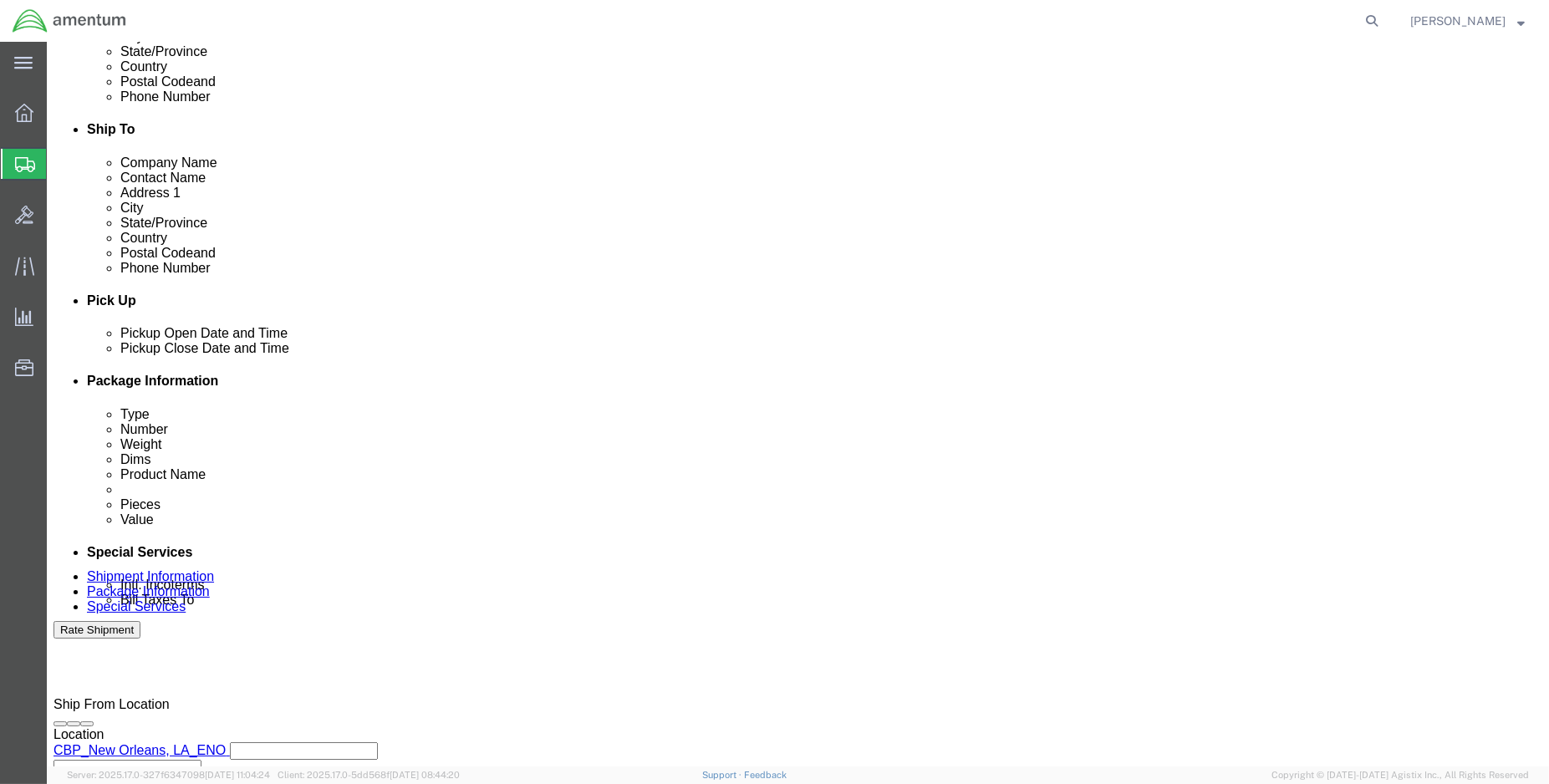
click input "ENO shipment:"
type input "ENO shipment: 94960"
click button "Rate Shipment"
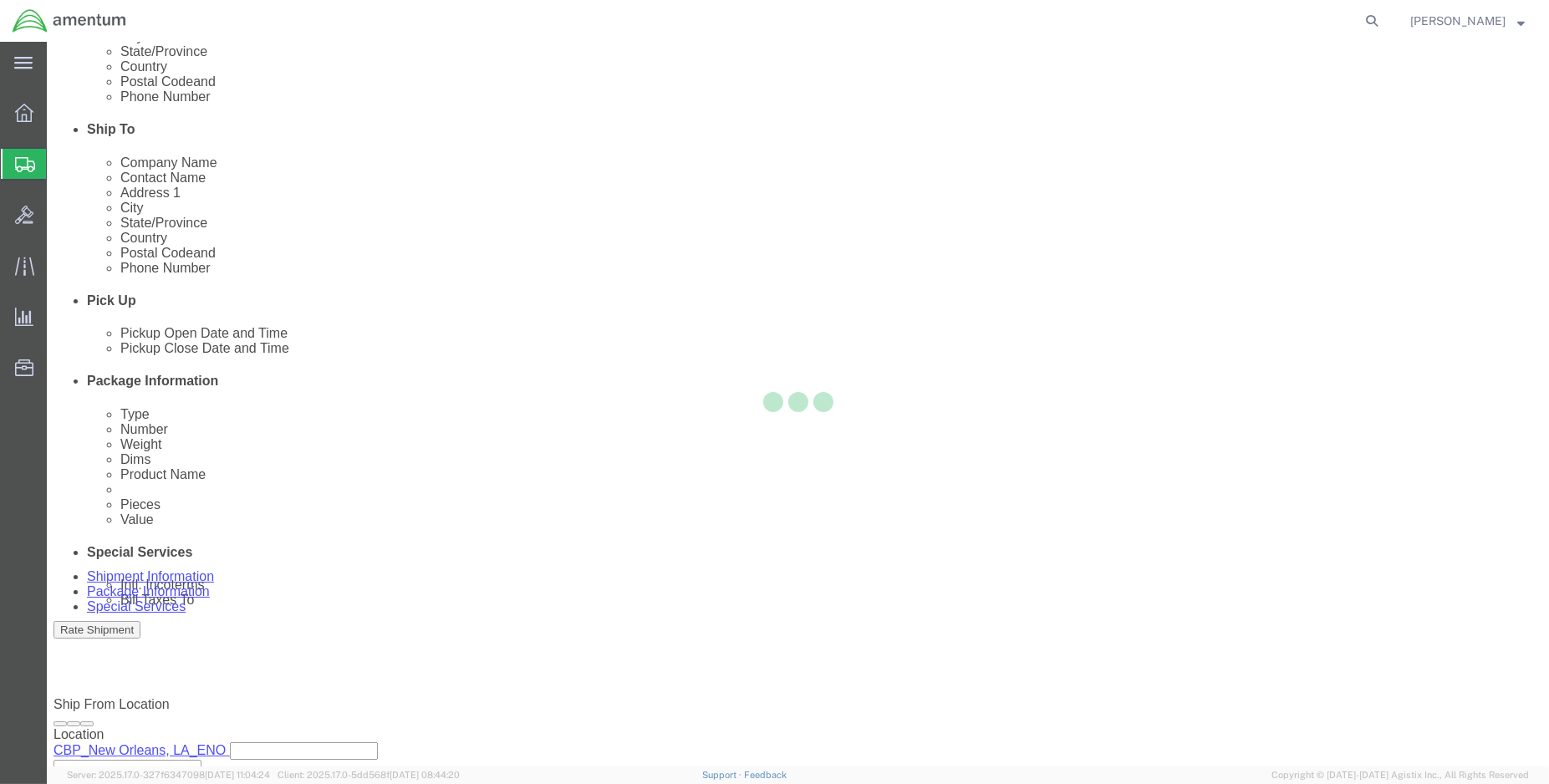
scroll to position [82, 0]
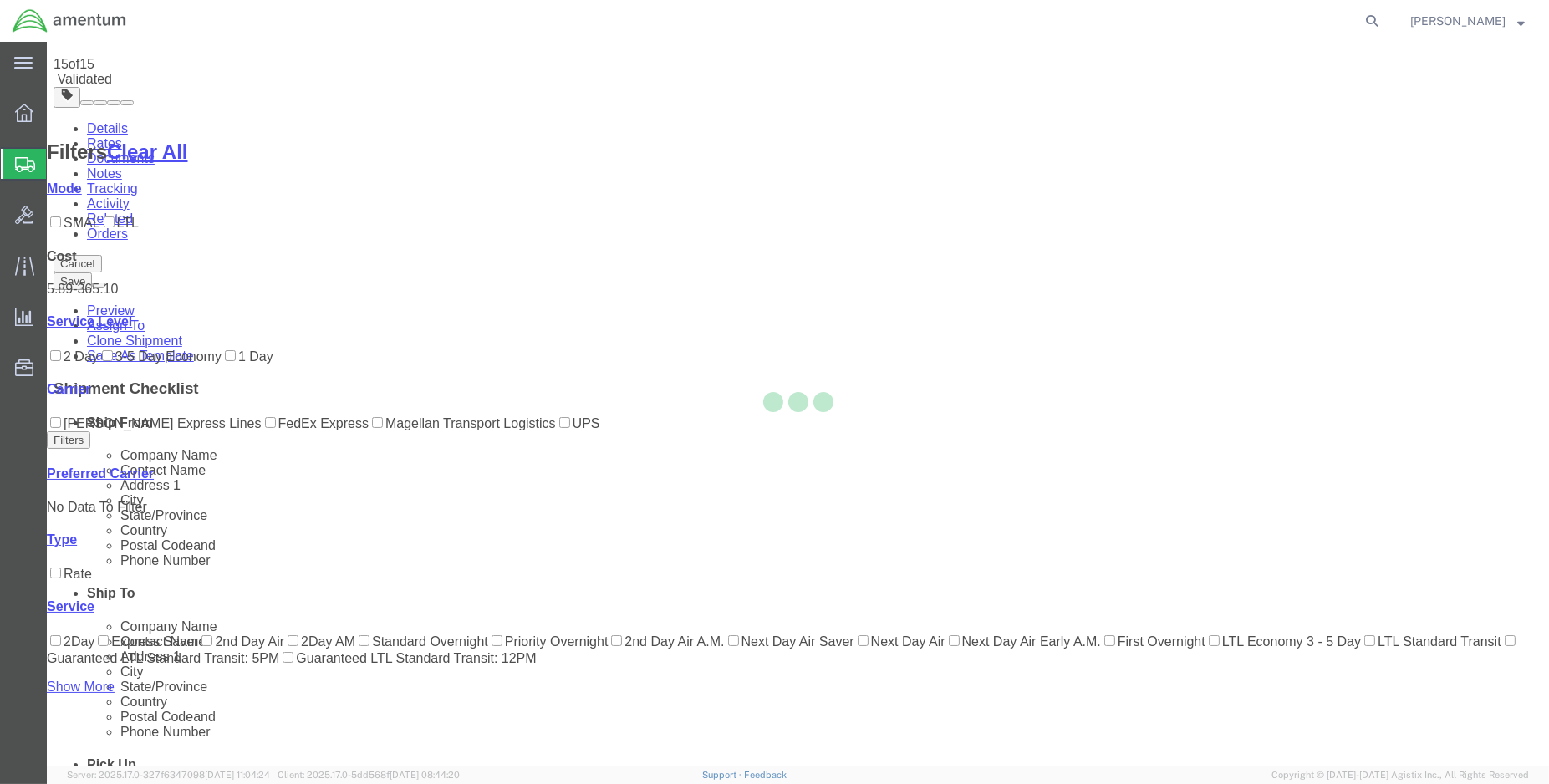
scroll to position [0, 0]
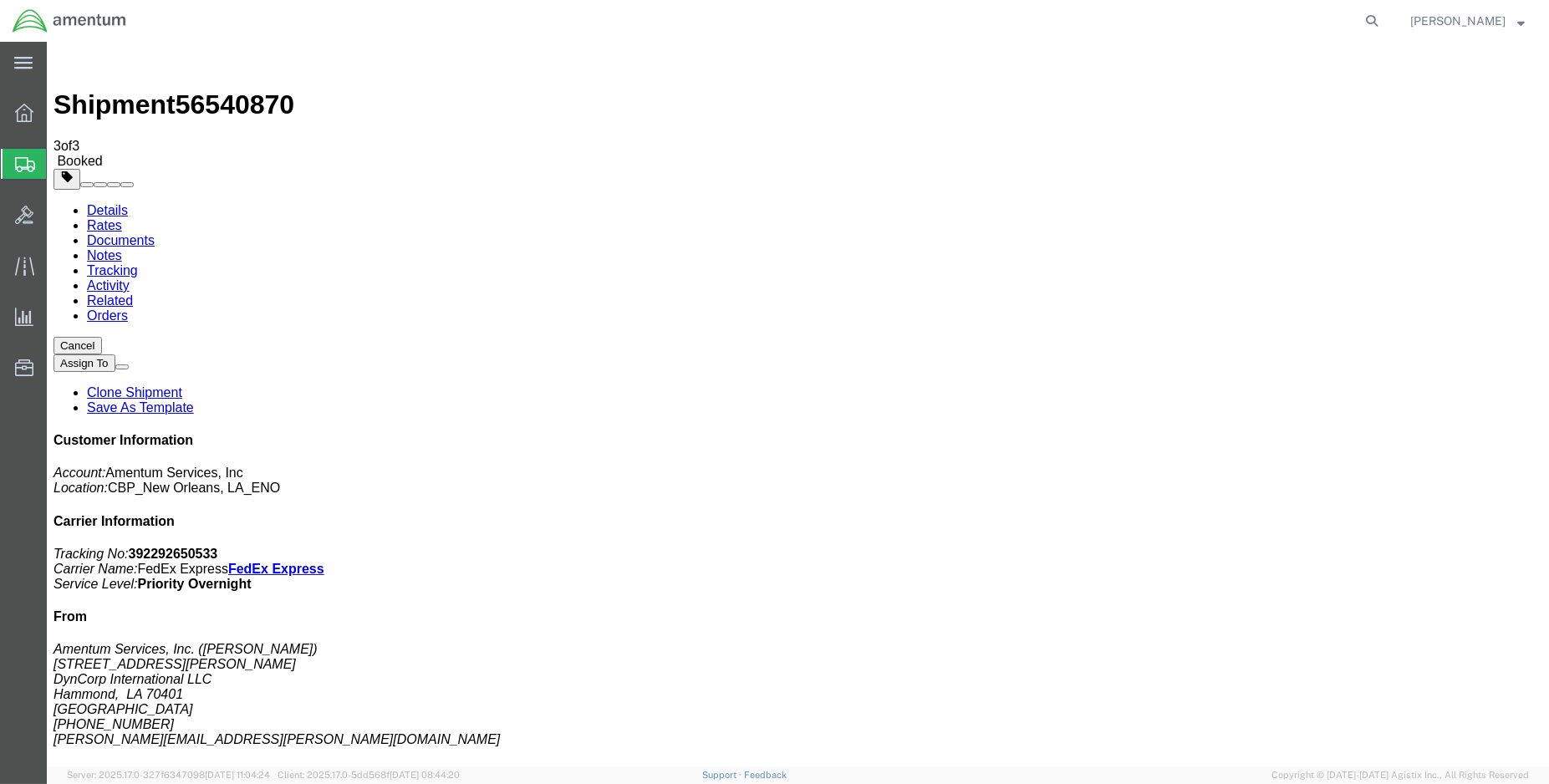
click at [117, 203] on link "Details" at bounding box center [107, 210] width 41 height 14
click link "Schedule pickup request"
drag, startPoint x: 1339, startPoint y: 214, endPoint x: 1260, endPoint y: 219, distance: 79.2
click p "Tracking No: 392292650533 Carrier Name: FedEx Express FedEx Express Service Lev…"
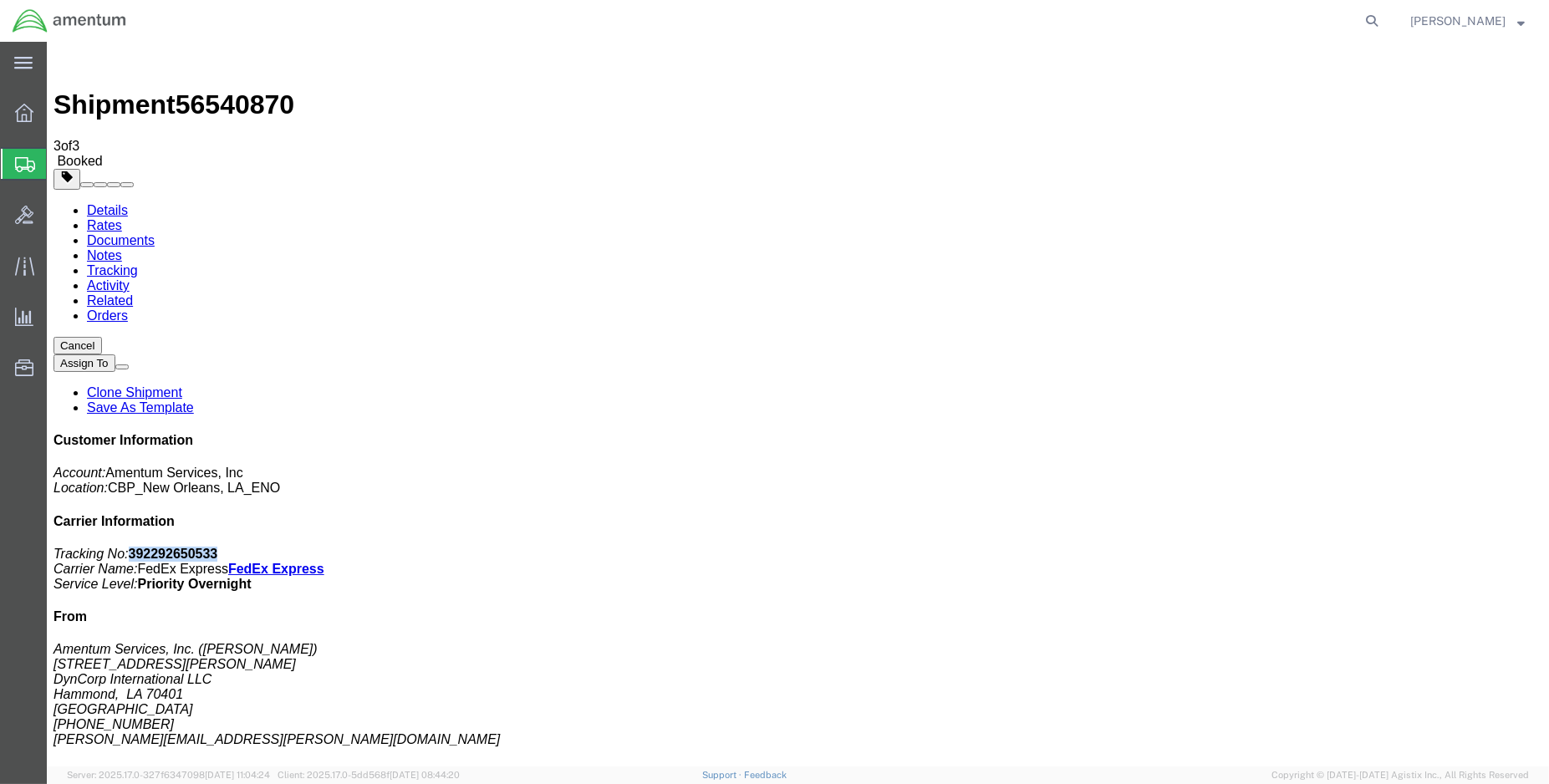
copy b "392292650533"
click at [0, 0] on span "Create Shipment" at bounding box center [0, 0] width 0 height 0
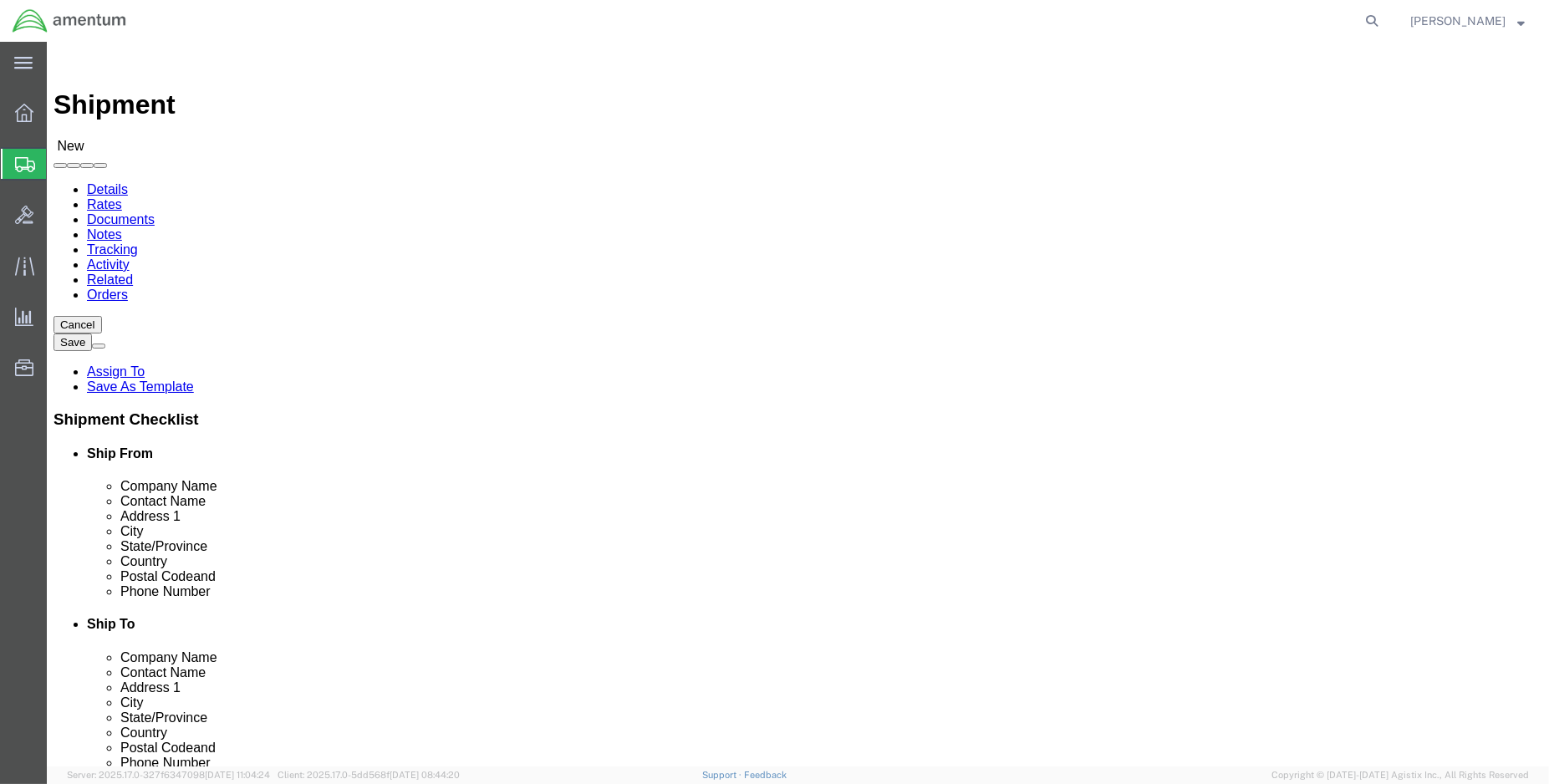
select select "MYPROFILE"
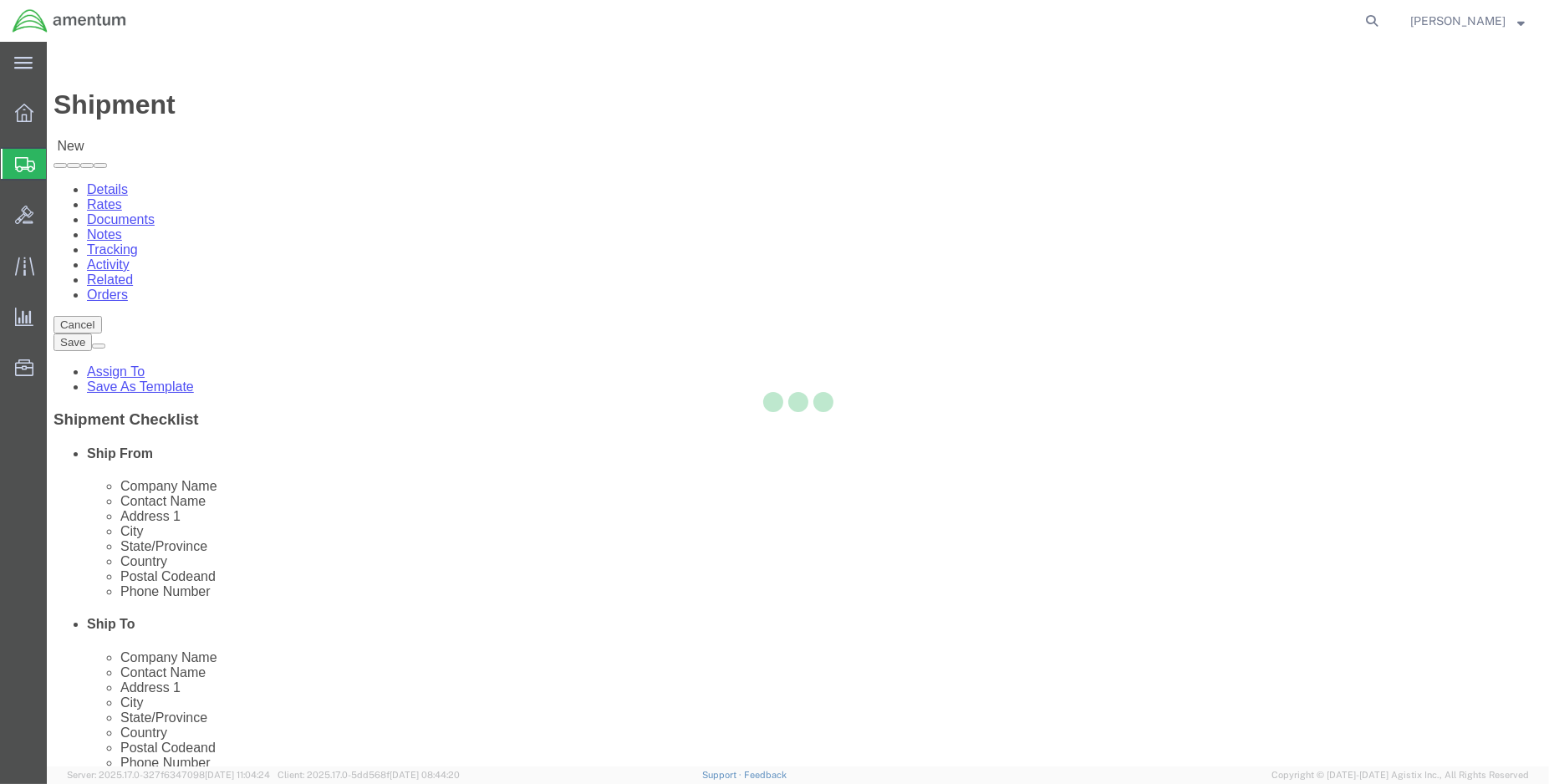
select select "LA"
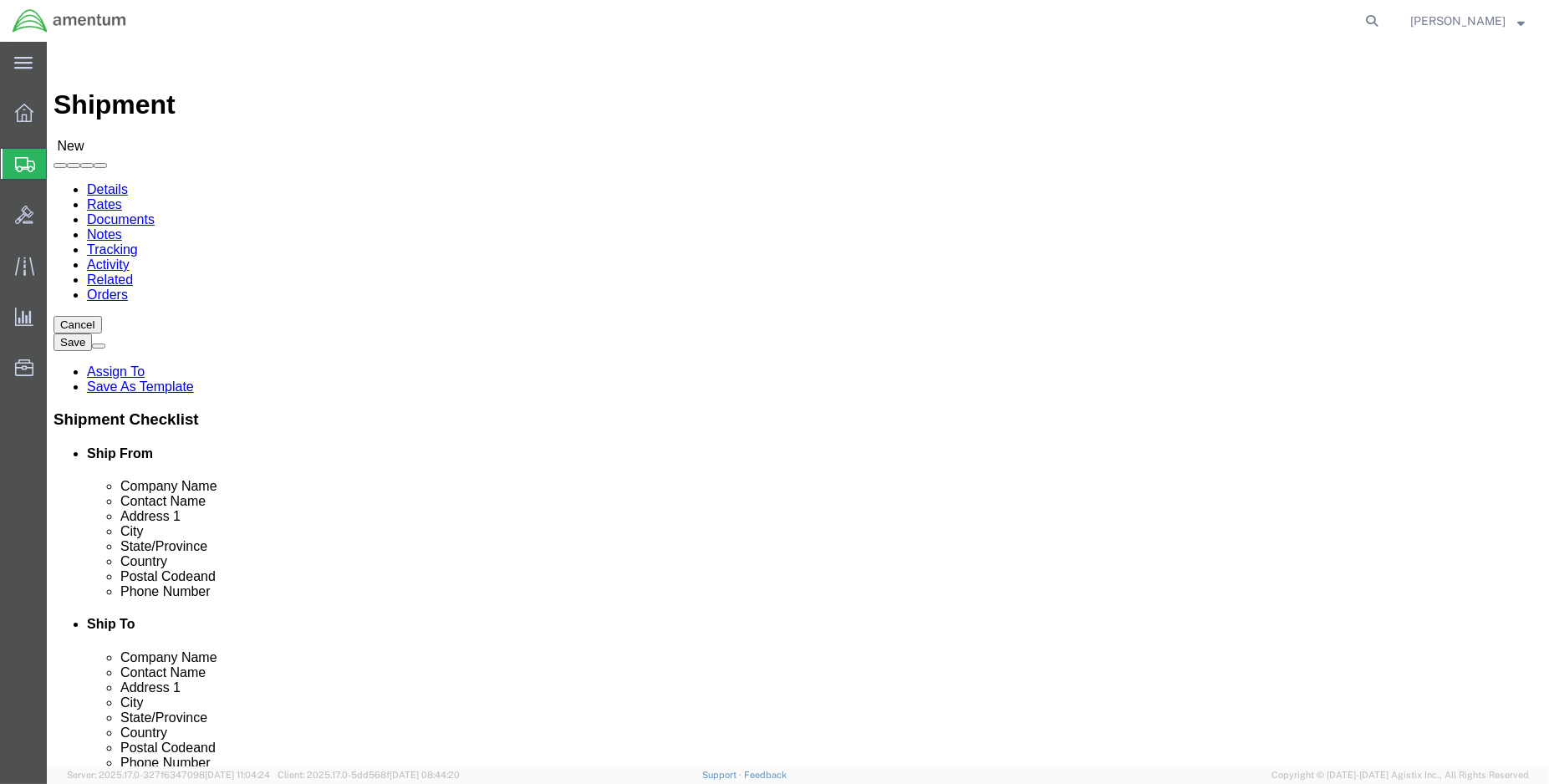
type input "YUM"
select select "49951"
select select "AZ"
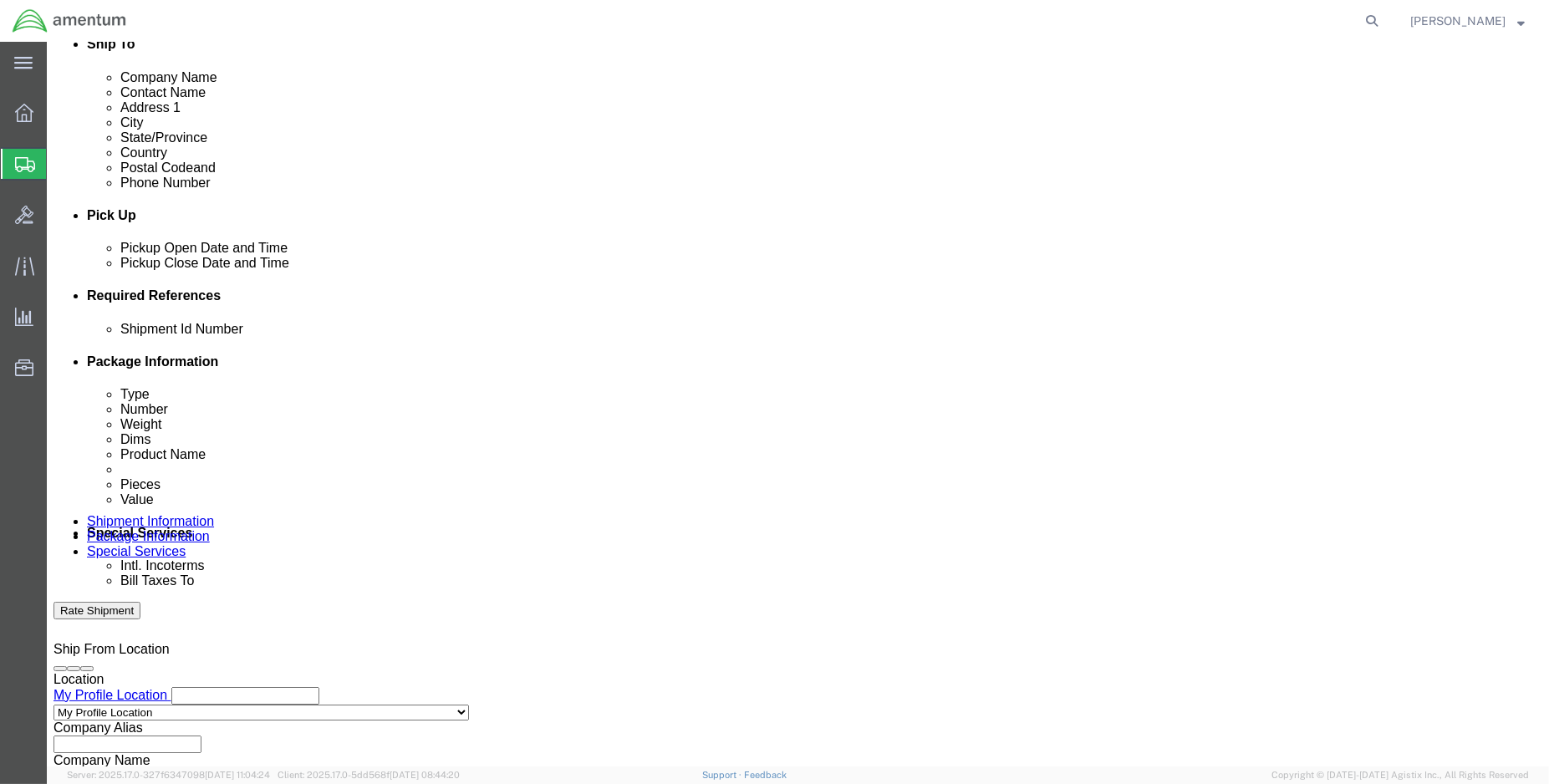
scroll to position [649, 0]
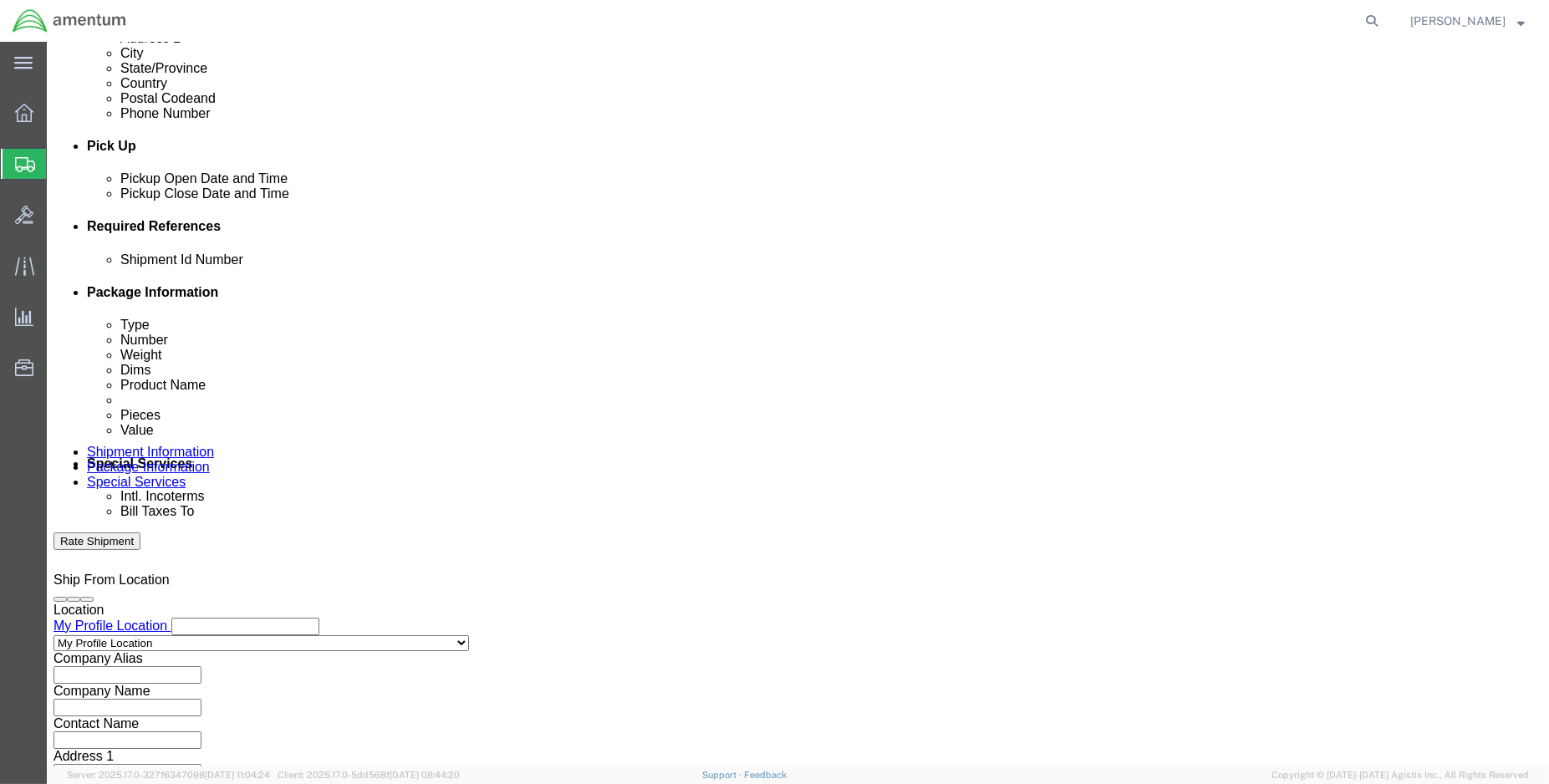
click button "Add reference"
click input "text"
click input "ENO shipment:"
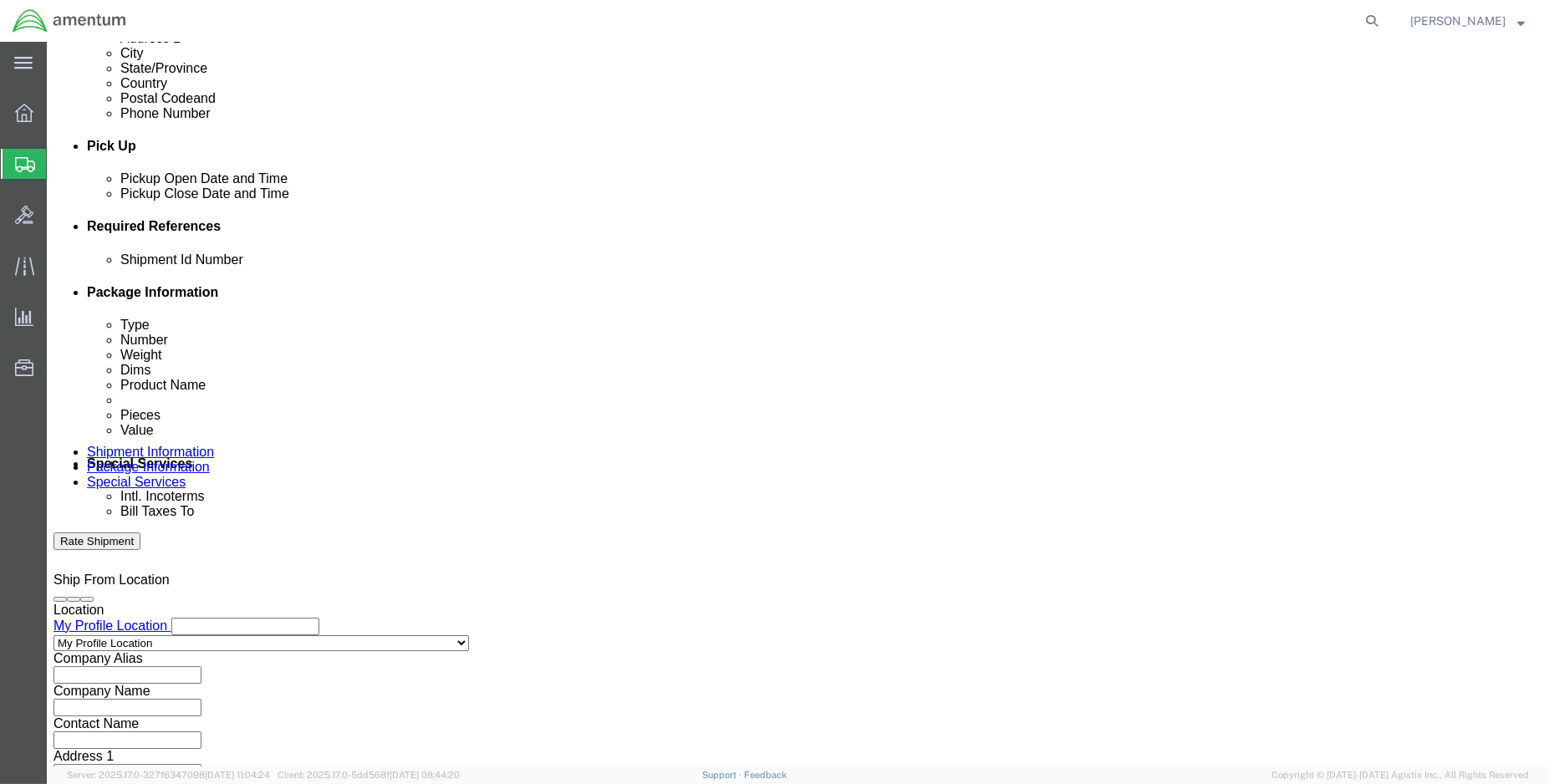
type input "ENO shipment: 94962"
type input "d"
type input "CBP"
select select "DEPT"
select select "CUSTREF"
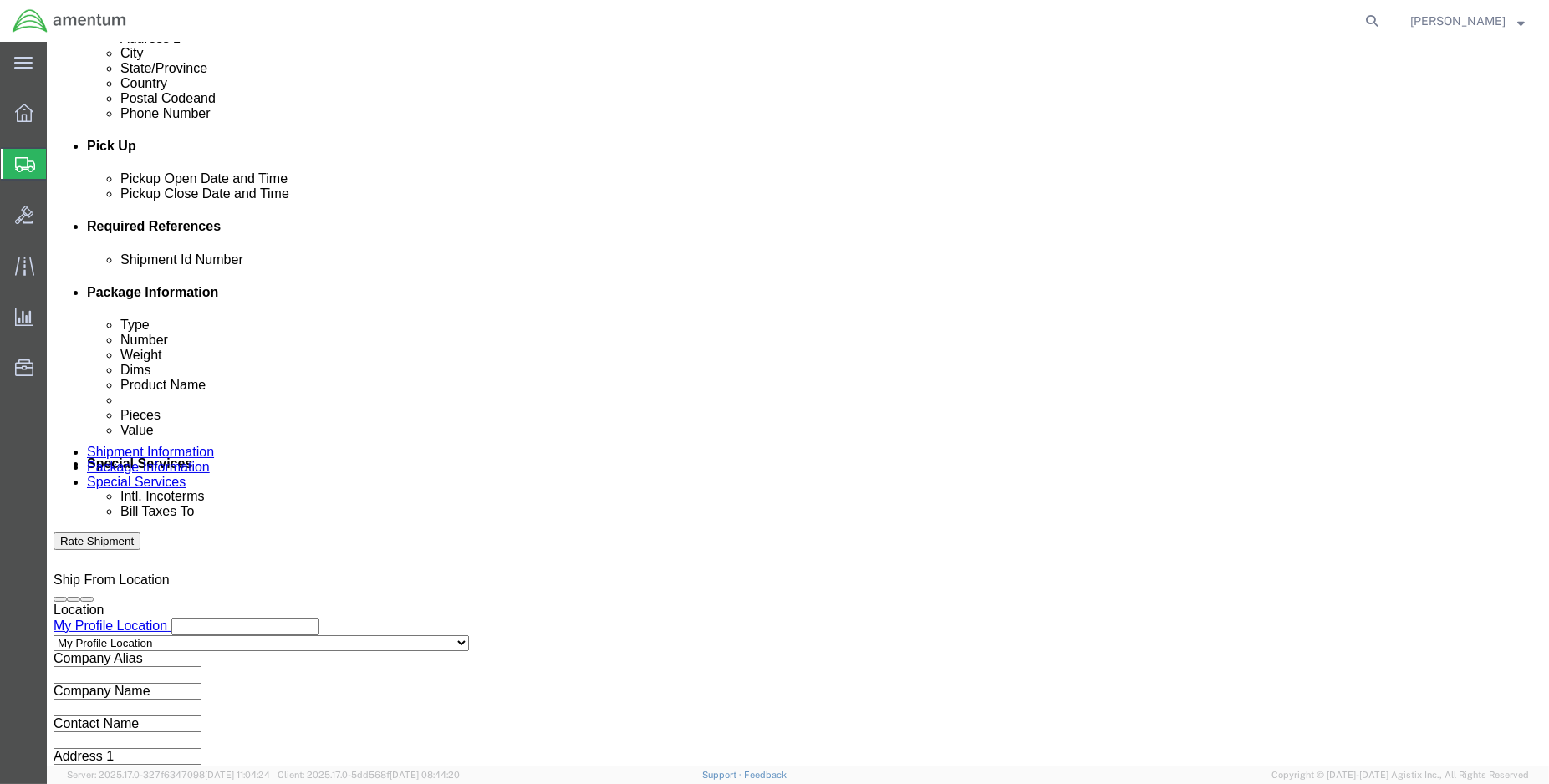
type input "YUM usage: 325488"
select select "PROJNUM"
paste input "6118.03.03.2219.000.ENO.0000"
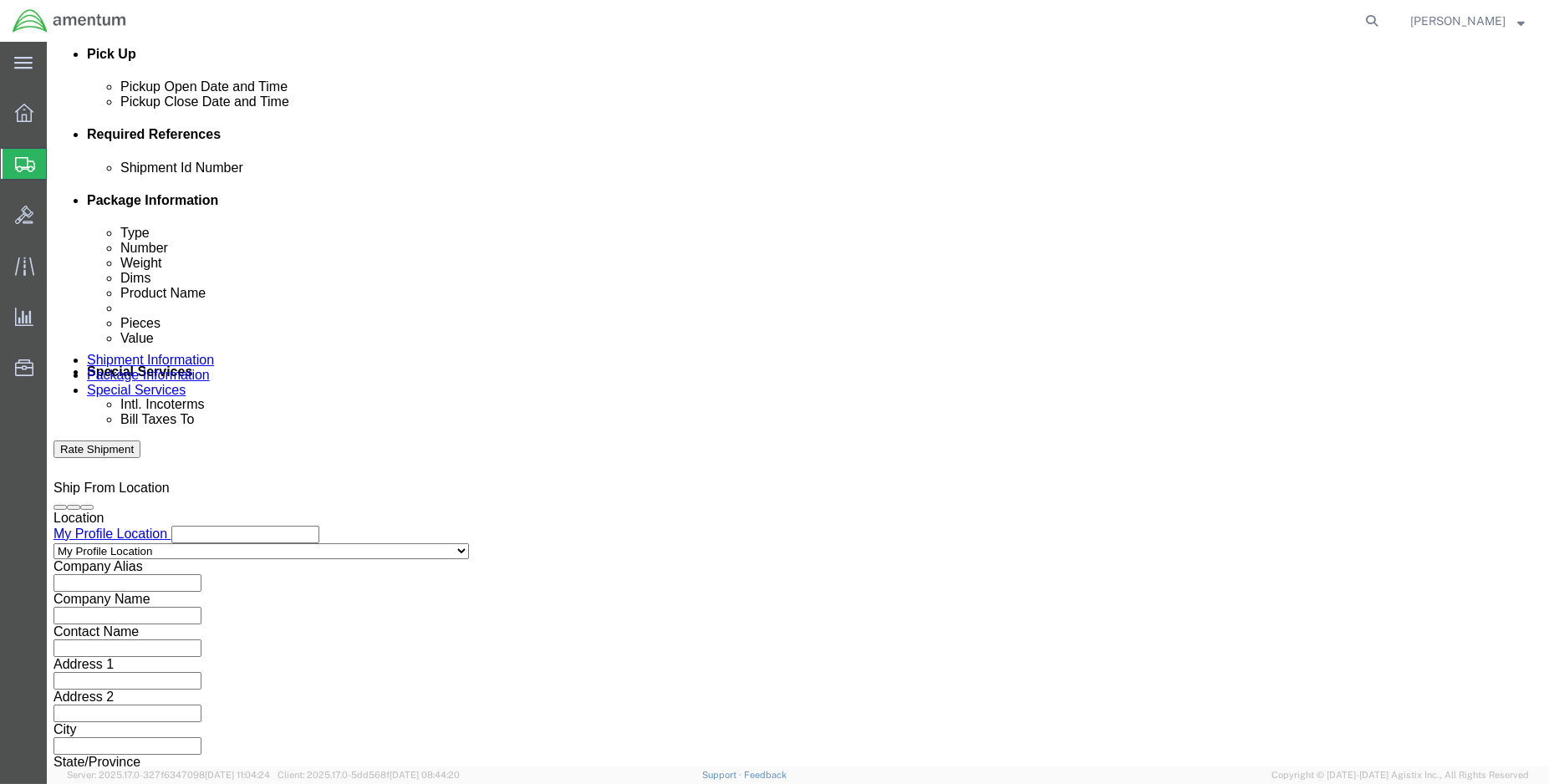
type input "6118.03.03.2219.000.ENO.0000"
click button "Continue"
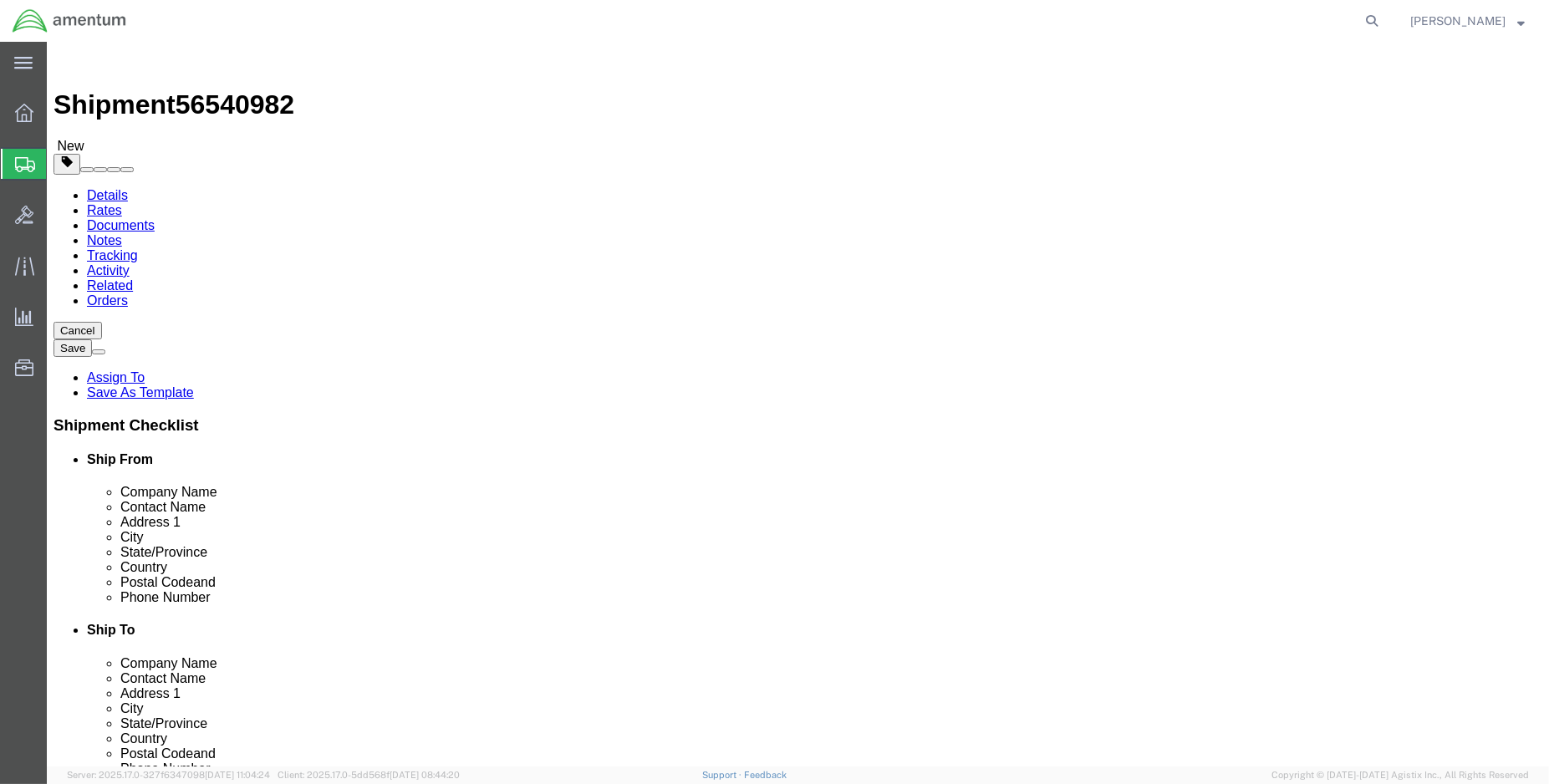
click select "Select BCK Boxes Bale(s) Basket(s) Bolt(s) Bottle(s) Buckets Bulk Bundle(s) Can…"
select select "MBX"
click select "Select BCK Boxes Bale(s) Basket(s) Bolt(s) Bottle(s) Buckets Bulk Bundle(s) Can…"
type input "13.00"
type input "11.50"
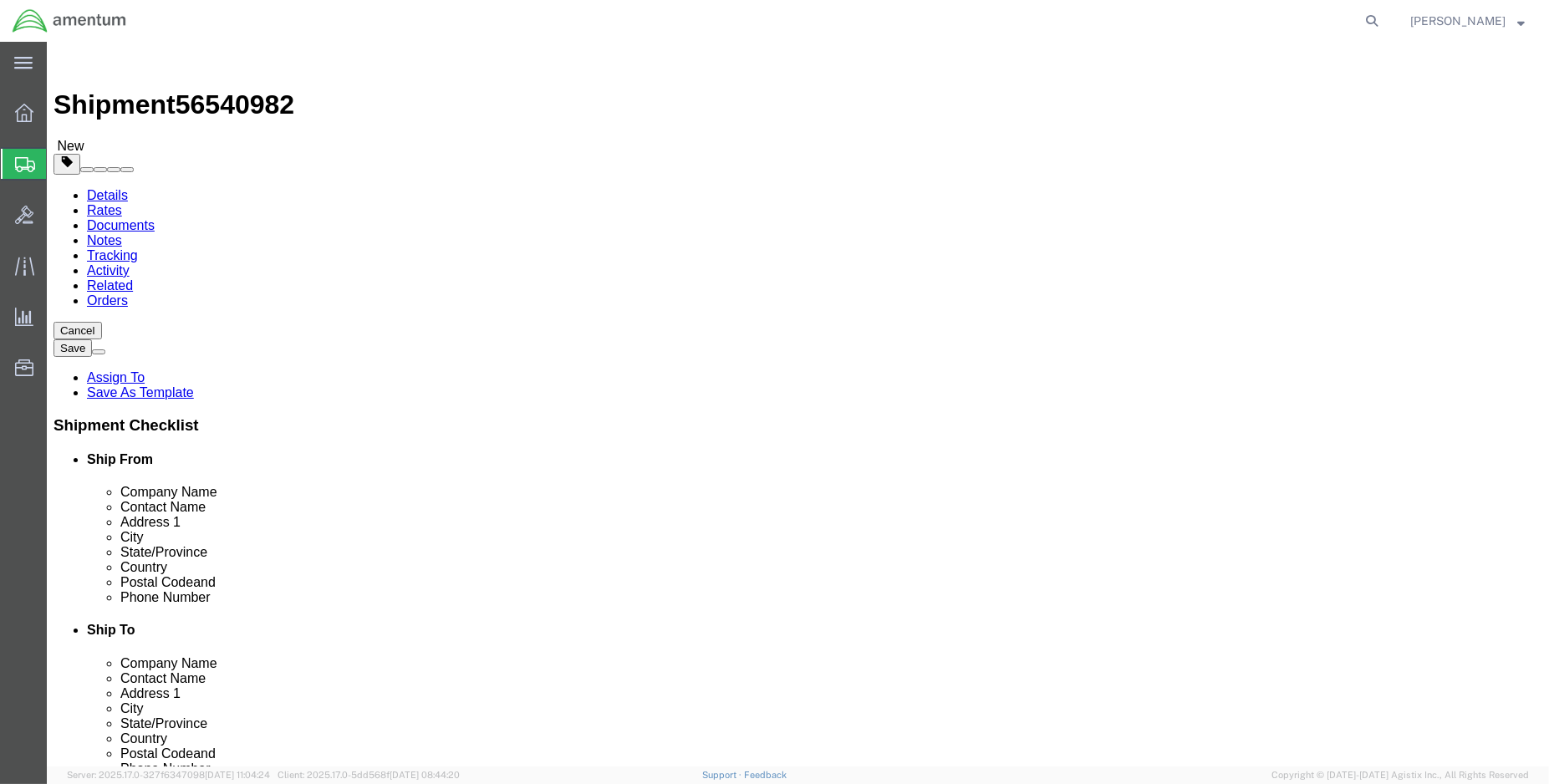
type input "2.50"
drag, startPoint x: 252, startPoint y: 387, endPoint x: 210, endPoint y: 389, distance: 42.0
click div "0.00 Select kgs lbs"
type input "2.00"
click link "Add Content"
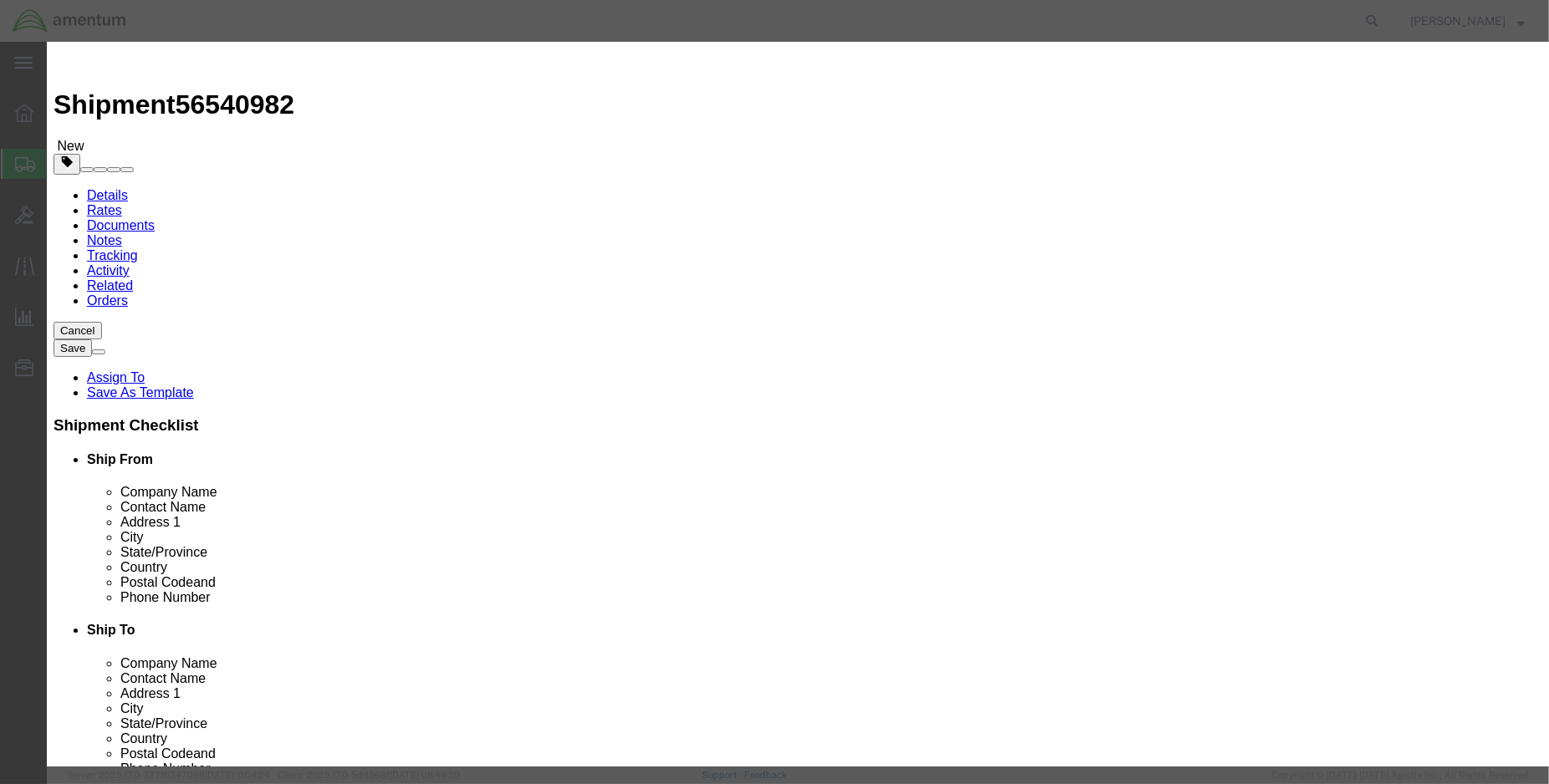
click input "text"
type input "355a12-1420-00"
click td "Name: EROSION STRIP ,SHLF"
select select "USD"
type input "EROSION STRIP ,SHLF"
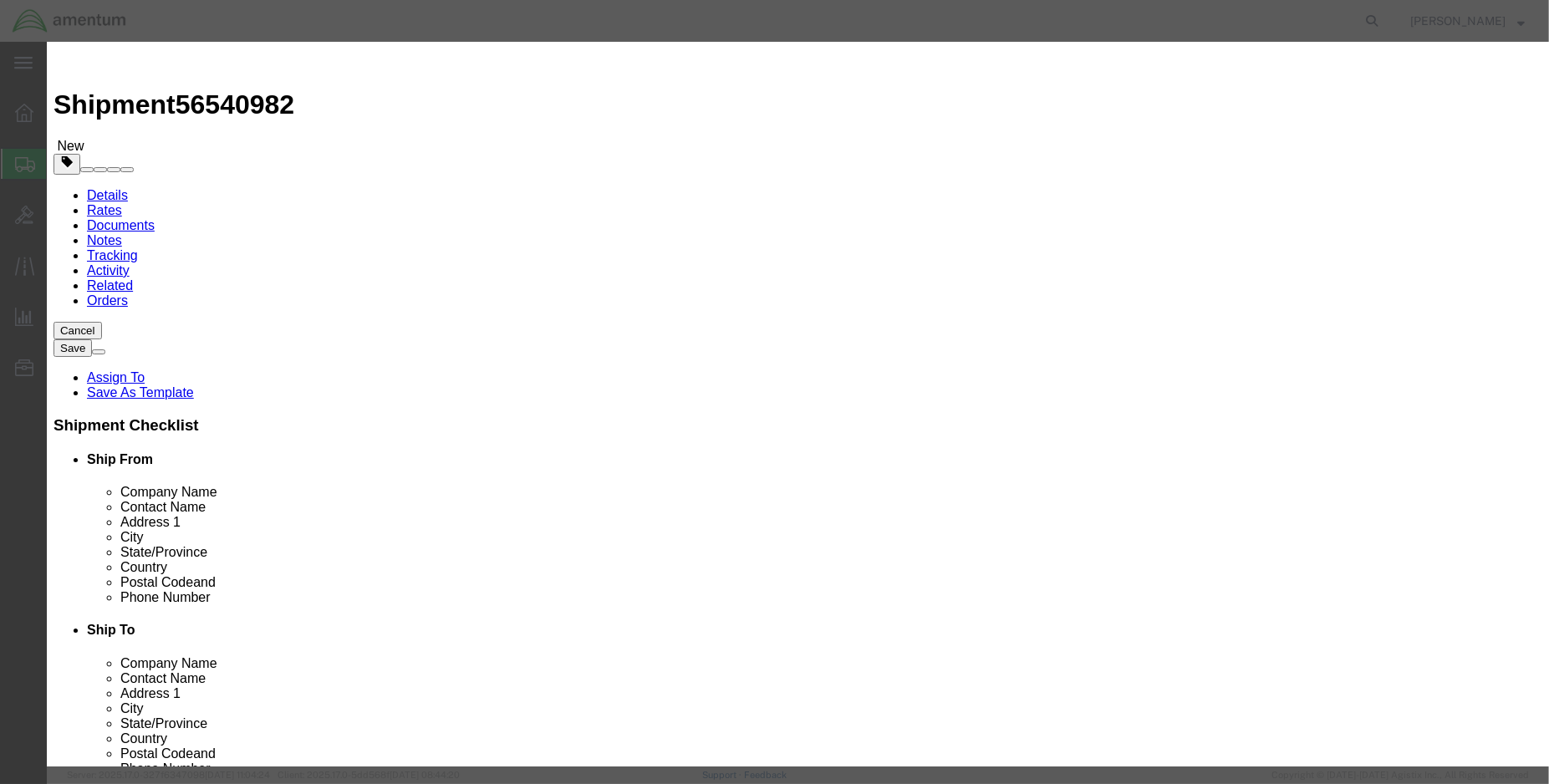
type input "355A12-1420-00"
type input "EROSION STRIP ,SHLF (PN: 355A12-1420-00)"
type input "2.00"
type input "500.00"
click button "Save & Close"
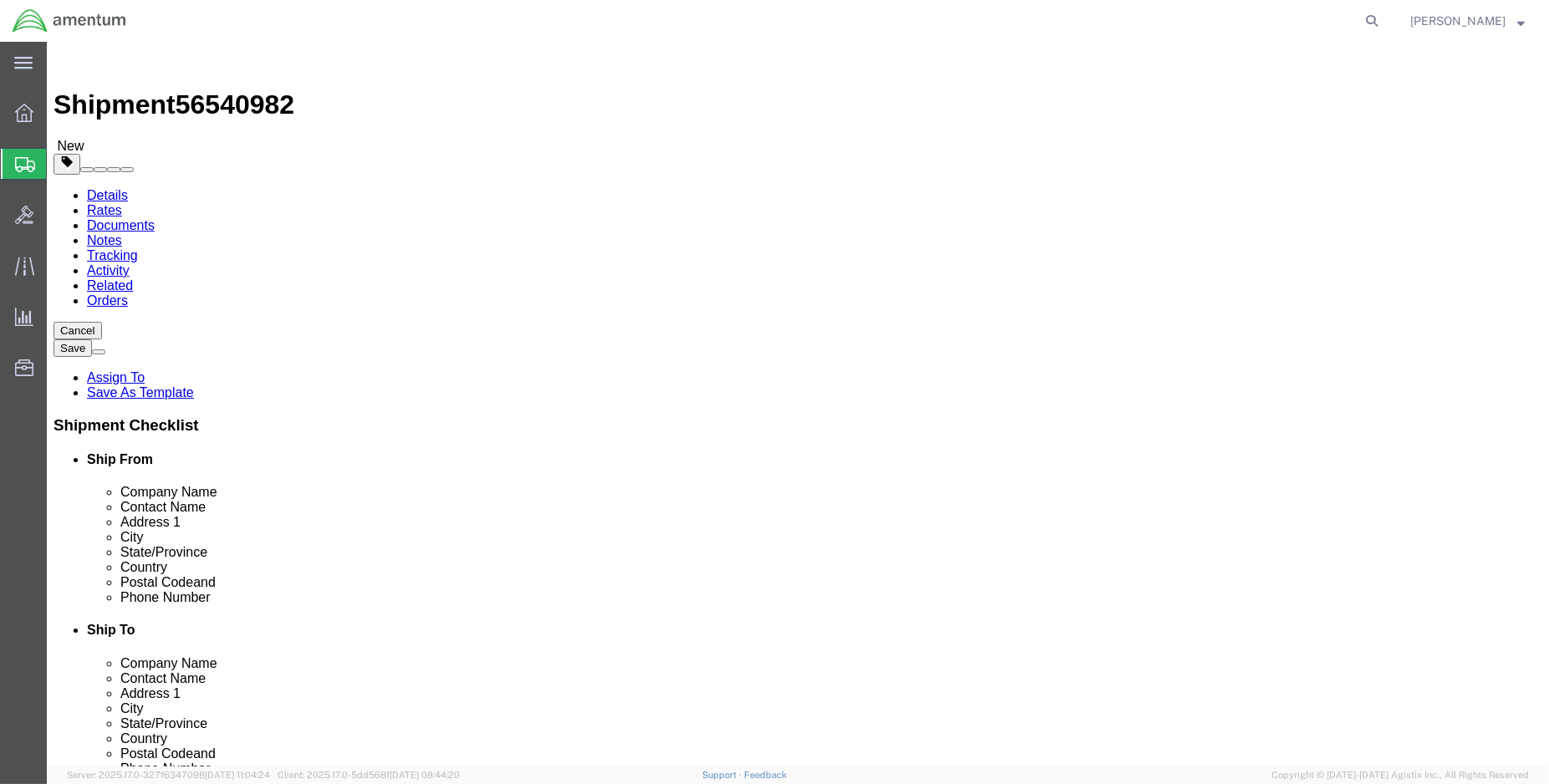
click button "Rate Shipment"
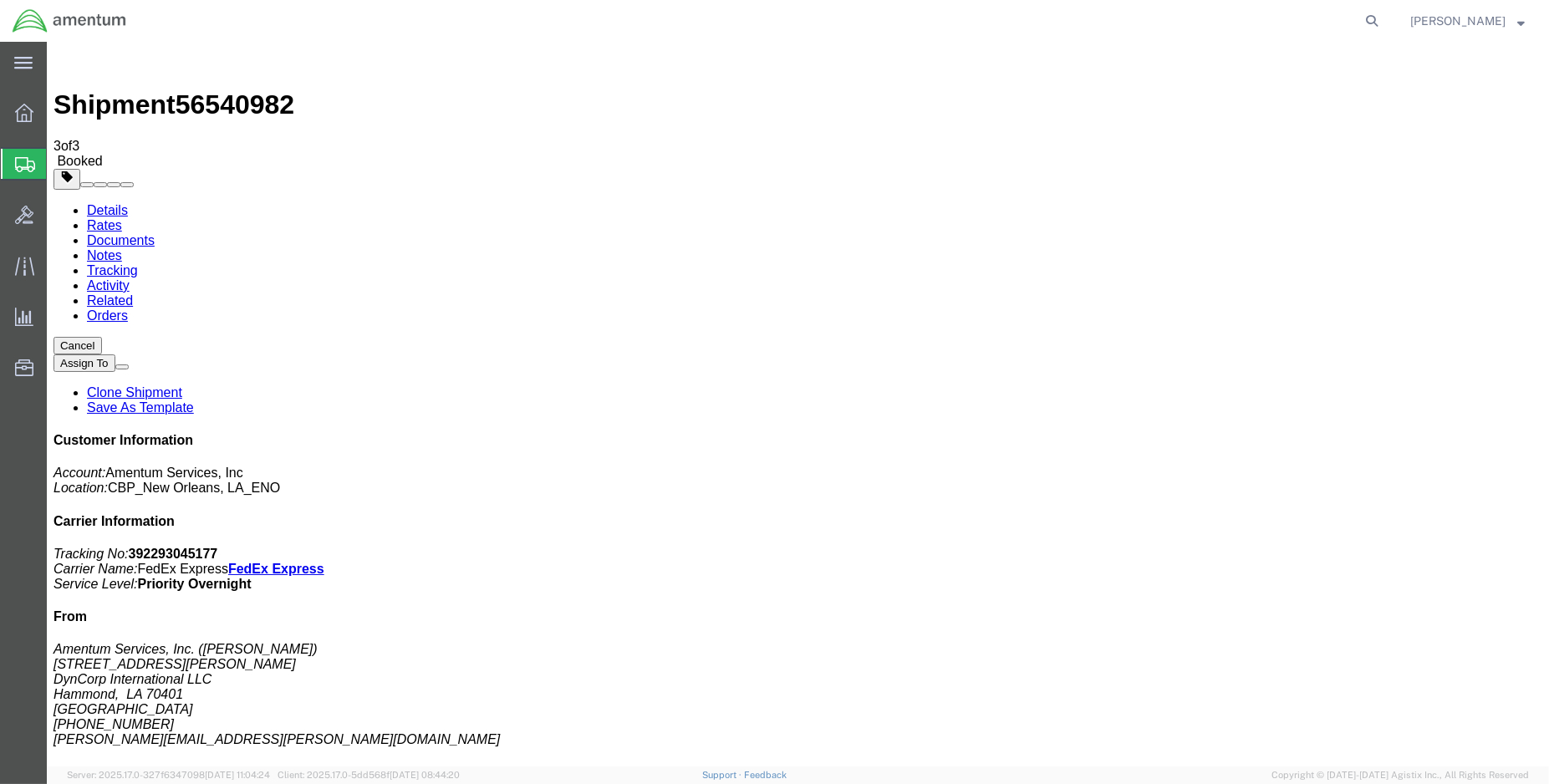
click at [114, 203] on link "Details" at bounding box center [107, 210] width 41 height 14
click link "Schedule pickup request"
drag, startPoint x: 1343, startPoint y: 216, endPoint x: 1260, endPoint y: 216, distance: 83.0
click p "Tracking No: 392293045177 Carrier Name: FedEx Express FedEx Express Service Lev…"
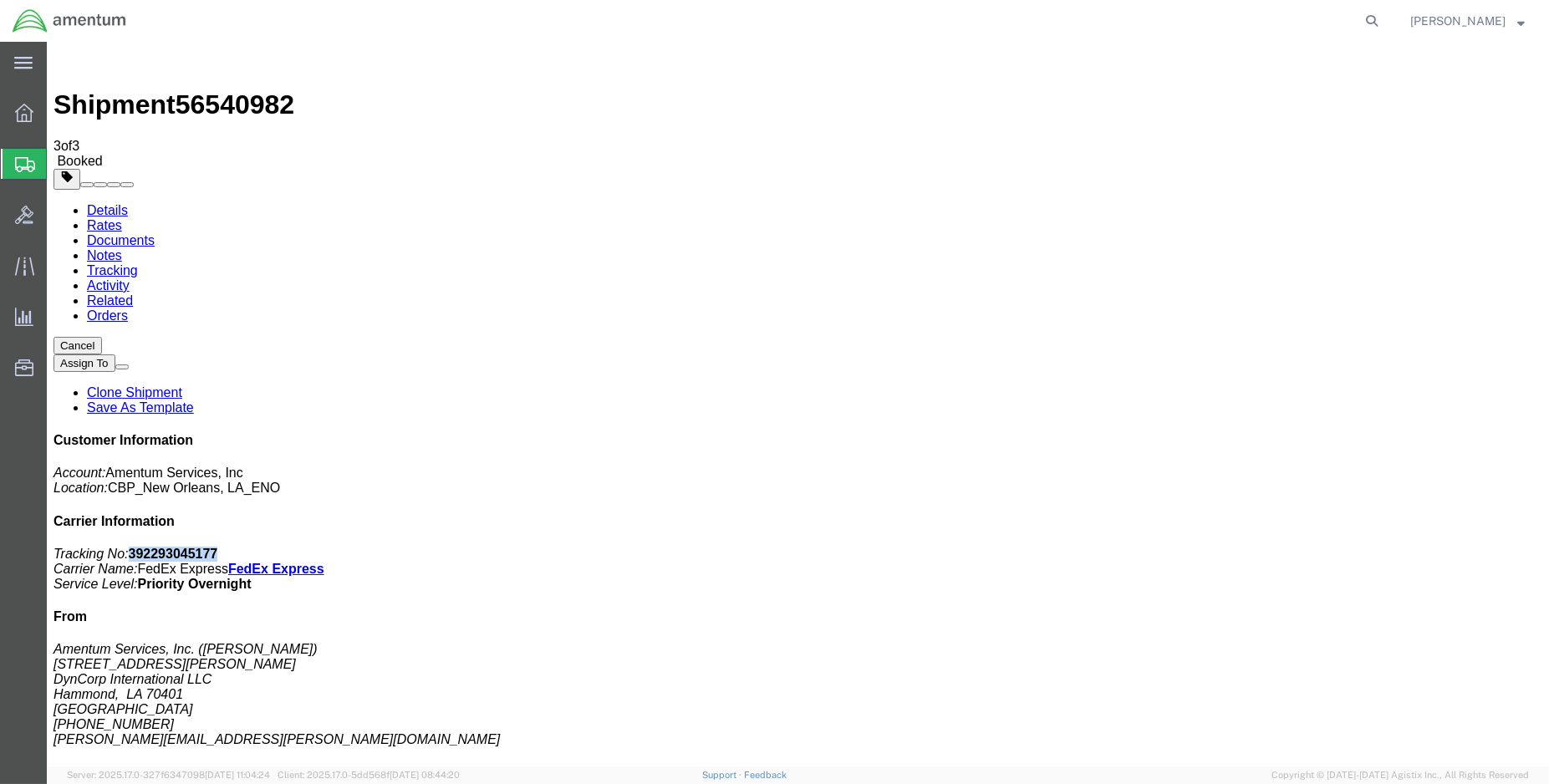
copy b "392293045177"
click at [36, 21] on img at bounding box center [69, 21] width 115 height 25
